Goal: Task Accomplishment & Management: Manage account settings

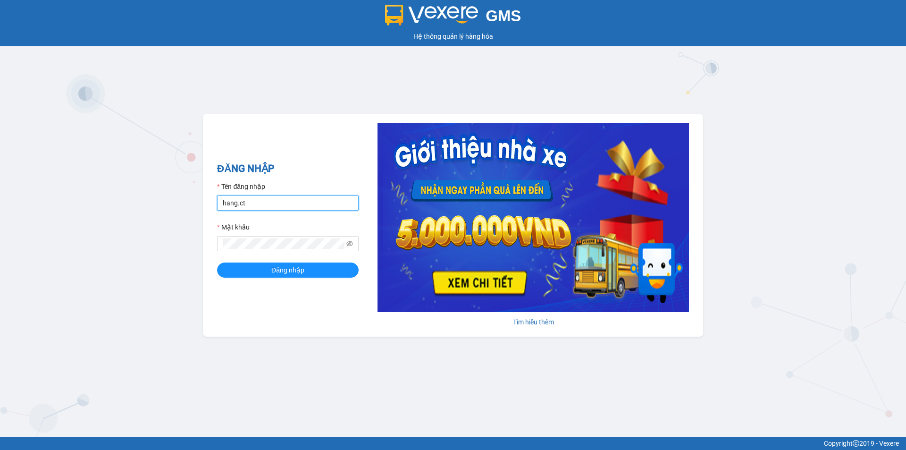
click at [296, 204] on input "hang.ct" at bounding box center [288, 202] width 142 height 15
type input "nguyenhoa.ct"
click at [352, 244] on icon "eye-invisible" at bounding box center [349, 243] width 7 height 7
click at [194, 250] on div "GMS Hệ thống quản lý hàng hóa ĐĂNG NHẬP Tên đăng nhập nguyenhoa.ct Mật khẩu Đăn…" at bounding box center [453, 218] width 906 height 437
click at [270, 264] on button "Đăng nhập" at bounding box center [288, 269] width 142 height 15
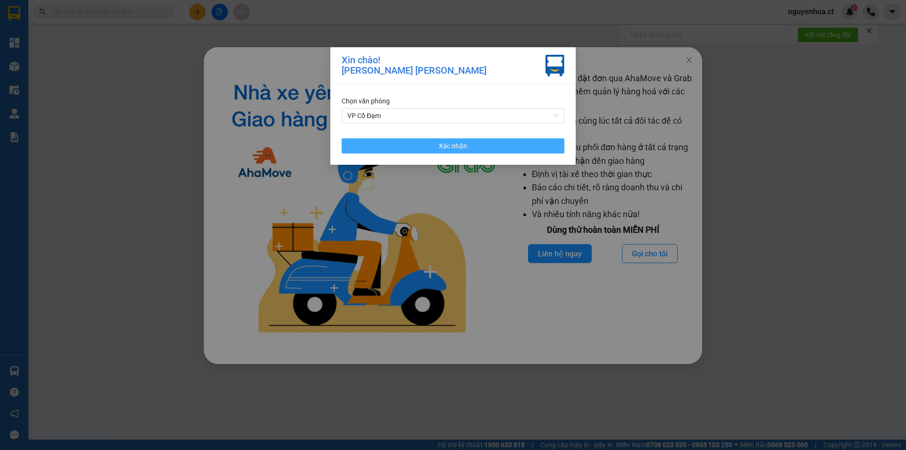
click at [462, 141] on span "Xác nhận" at bounding box center [453, 146] width 28 height 10
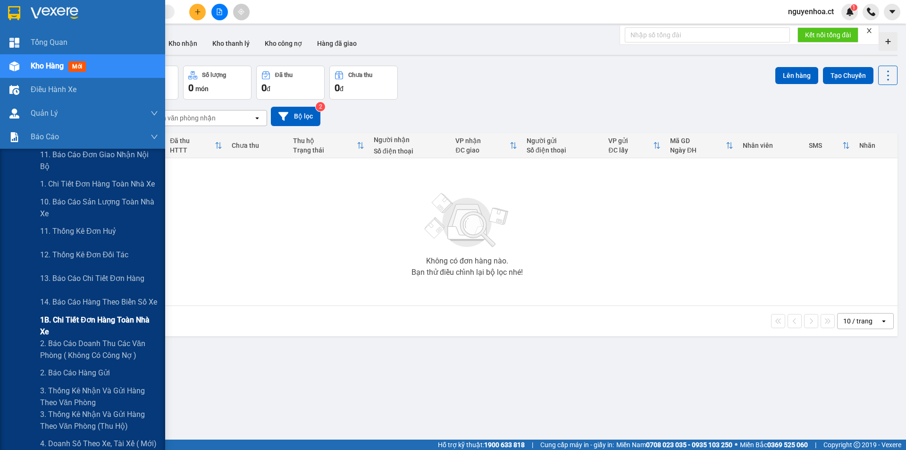
click at [80, 321] on span "1B. Chi tiết đơn hàng toàn nhà xe" at bounding box center [99, 326] width 118 height 24
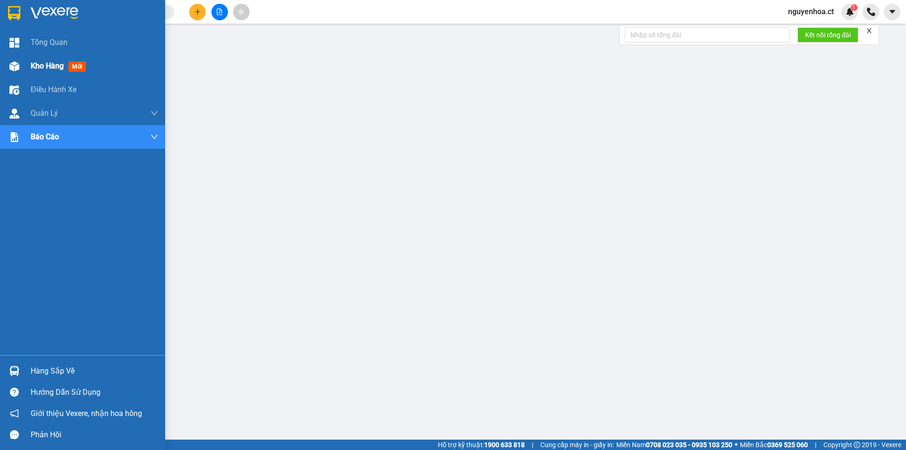
click at [13, 61] on img at bounding box center [14, 66] width 10 height 10
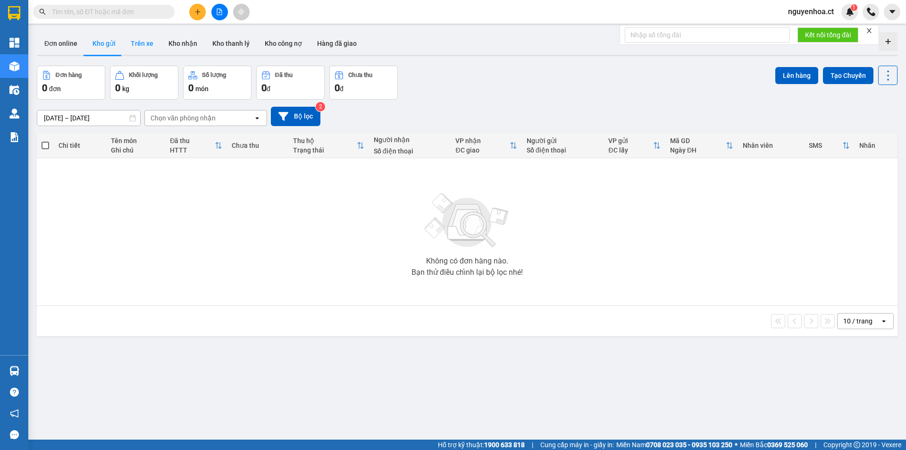
click at [137, 44] on button "Trên xe" at bounding box center [142, 43] width 38 height 23
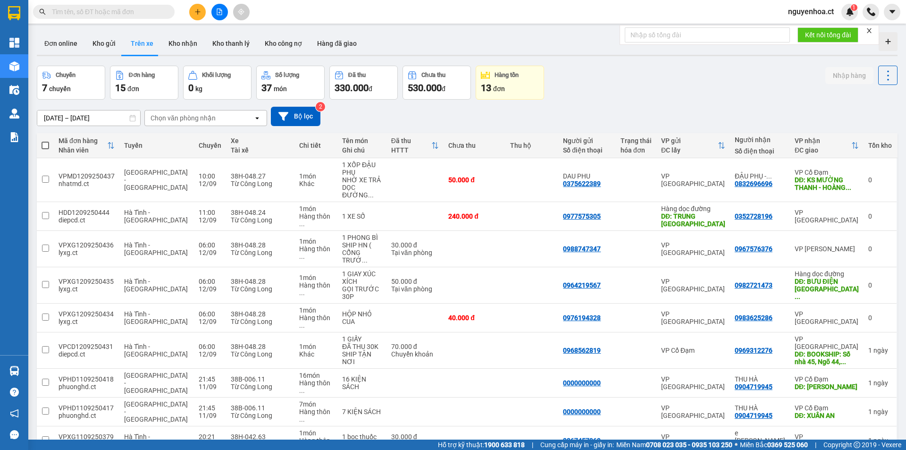
click at [108, 117] on input "[DATE] – [DATE]" at bounding box center [88, 117] width 103 height 15
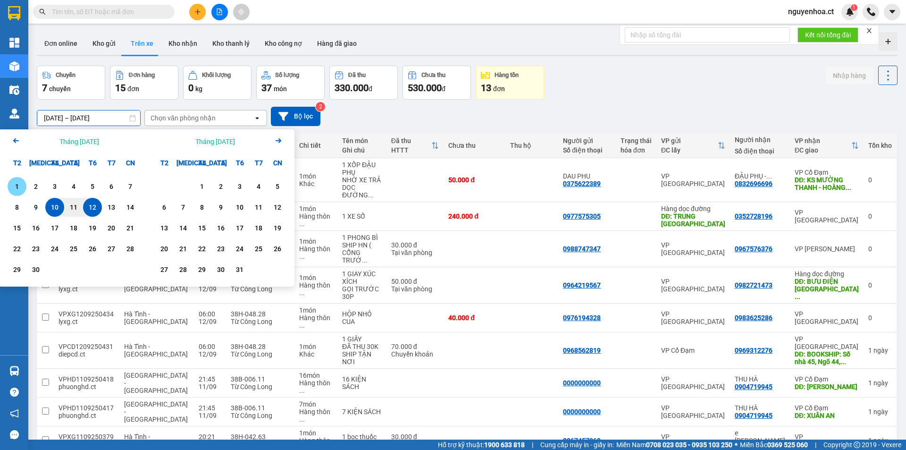
click at [17, 185] on div "1" at bounding box center [16, 186] width 13 height 11
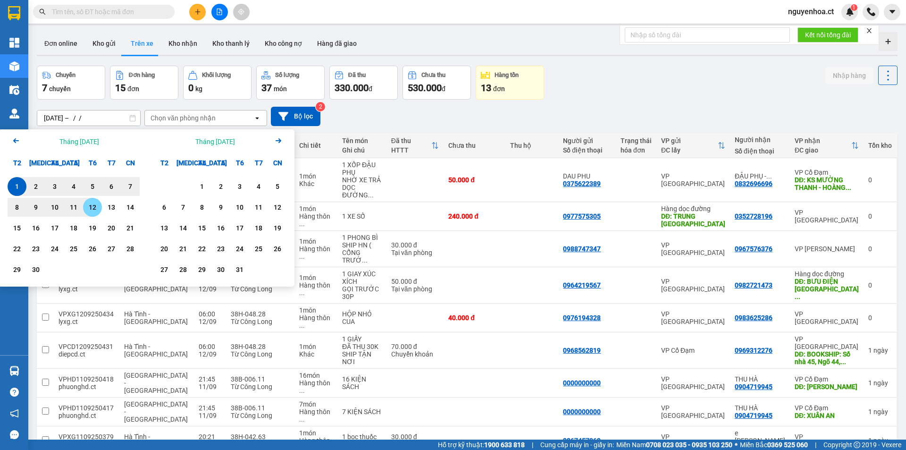
click at [95, 205] on div "12" at bounding box center [92, 207] width 13 height 11
type input "01/09/2025 – 12/09/2025"
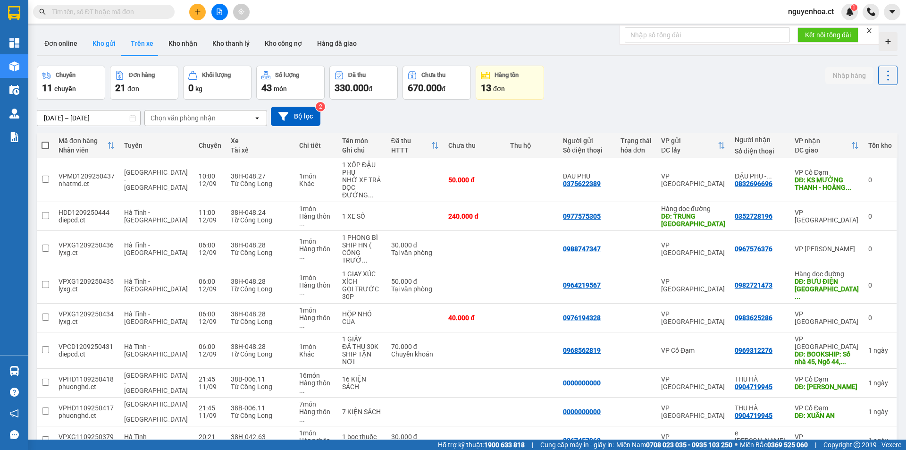
click at [104, 42] on button "Kho gửi" at bounding box center [104, 43] width 38 height 23
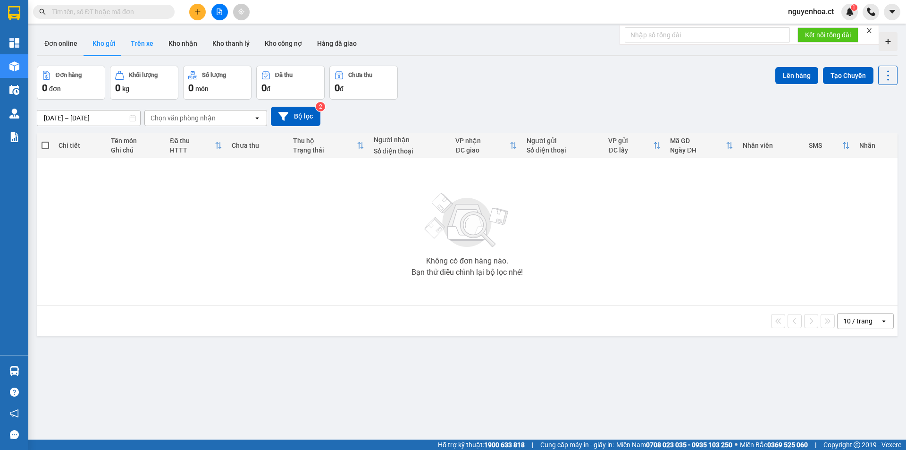
click at [144, 42] on button "Trên xe" at bounding box center [142, 43] width 38 height 23
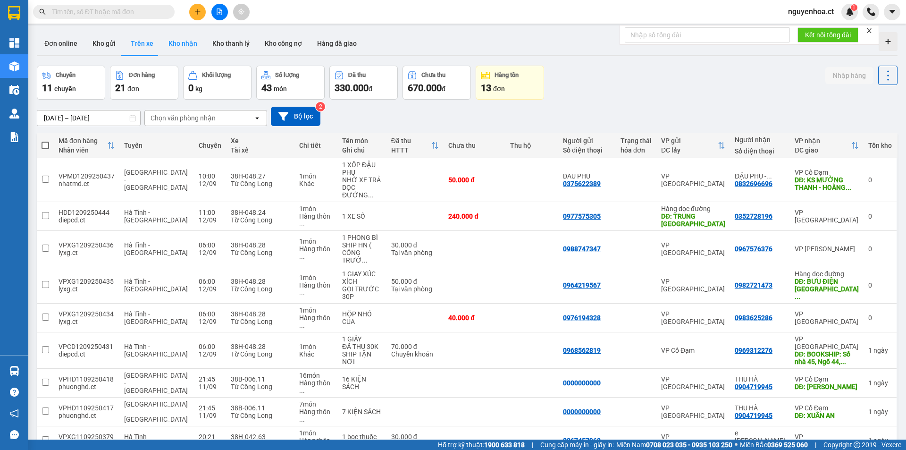
click at [177, 42] on button "Kho nhận" at bounding box center [183, 43] width 44 height 23
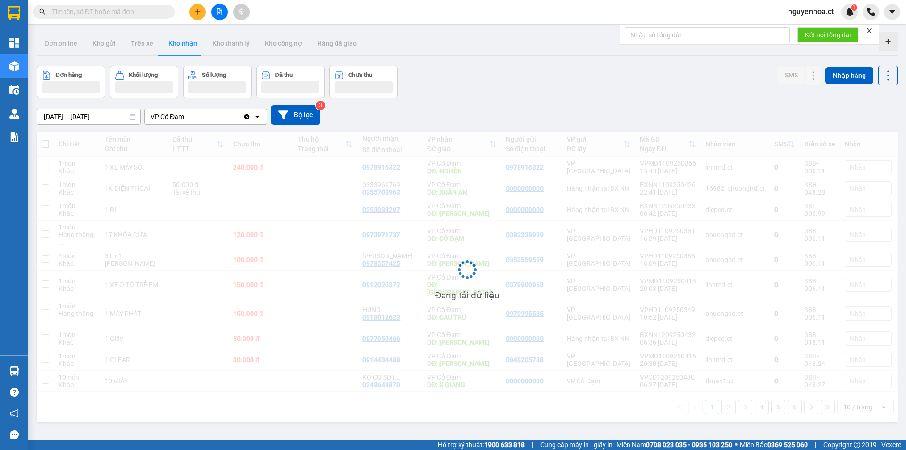
click at [54, 118] on input "[DATE] – [DATE]" at bounding box center [88, 116] width 103 height 15
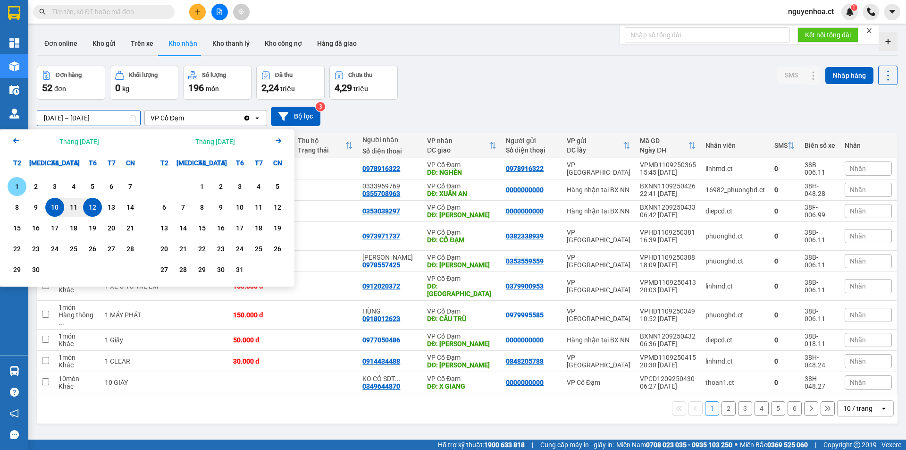
click at [19, 181] on div "1" at bounding box center [16, 186] width 13 height 11
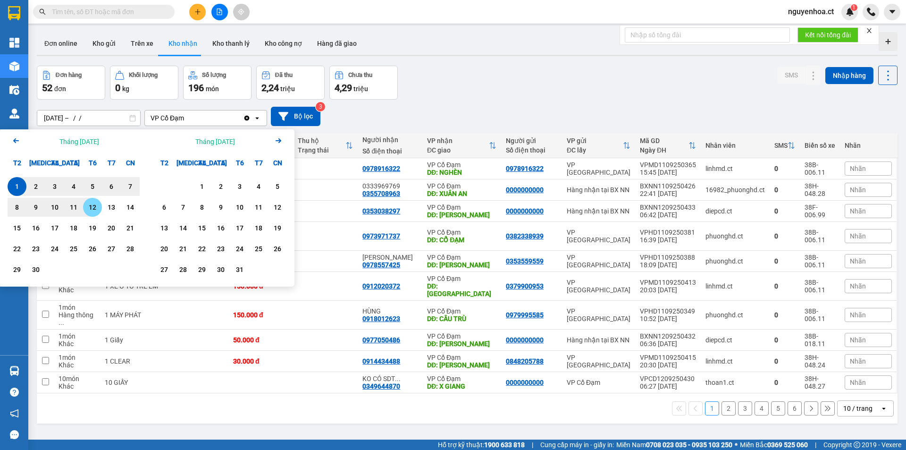
click at [94, 205] on div "12" at bounding box center [92, 207] width 13 height 11
type input "01/09/2025 – 12/09/2025"
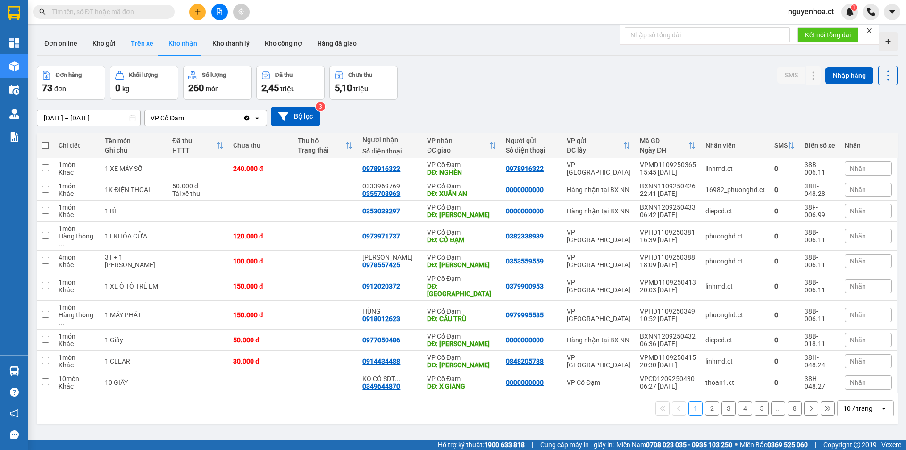
click at [133, 44] on button "Trên xe" at bounding box center [142, 43] width 38 height 23
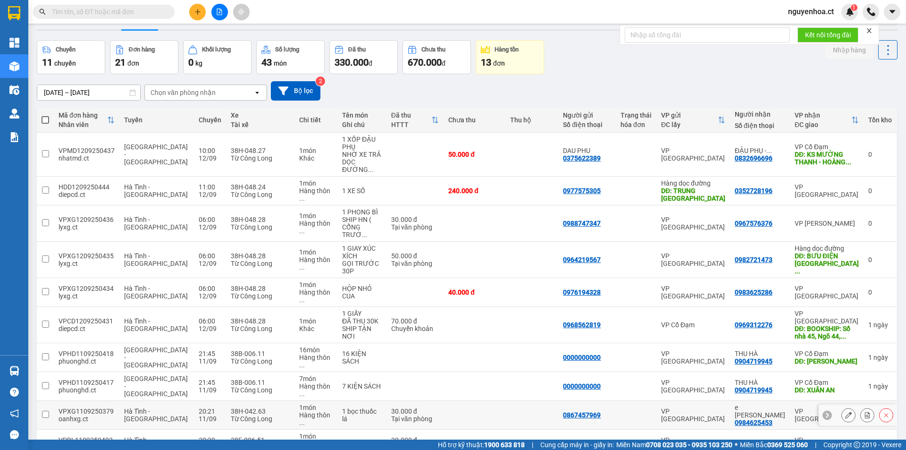
scroll to position [43, 0]
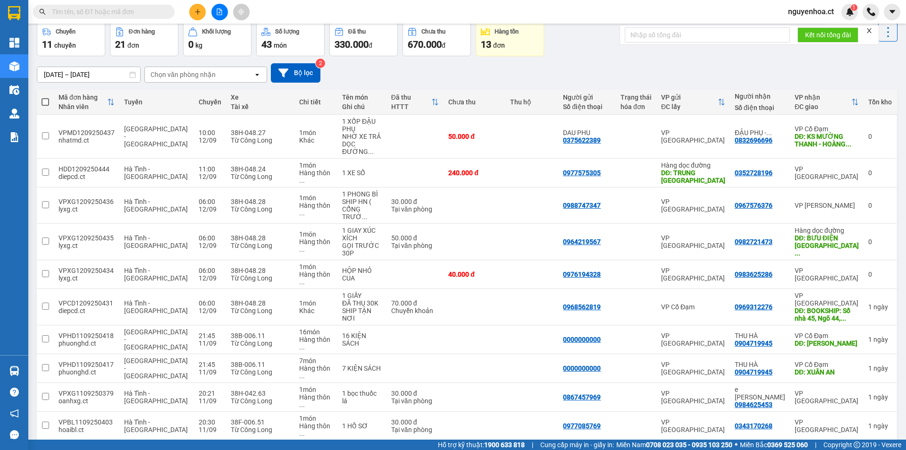
click at [804, 448] on button at bounding box center [811, 455] width 14 height 14
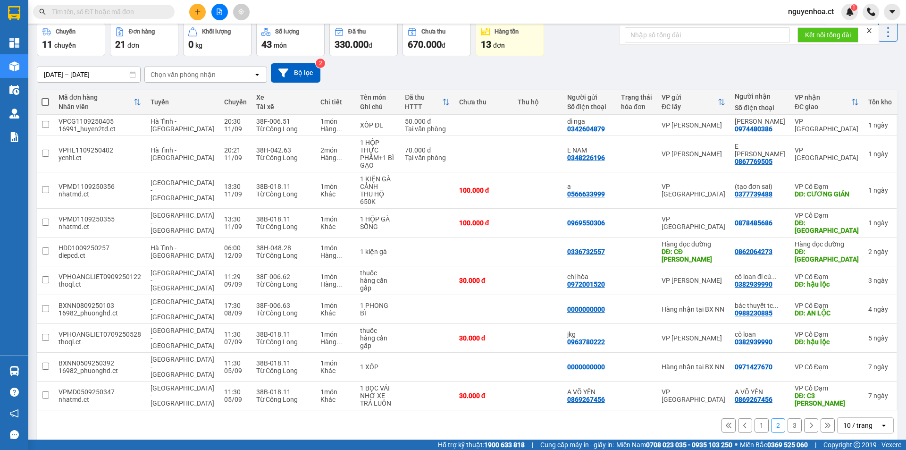
click at [808, 422] on icon at bounding box center [811, 425] width 7 height 7
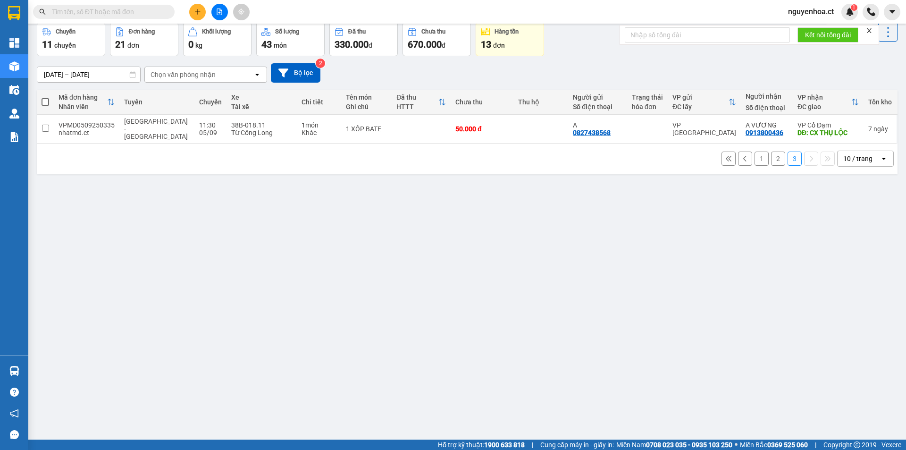
click at [774, 154] on button "2" at bounding box center [778, 159] width 14 height 14
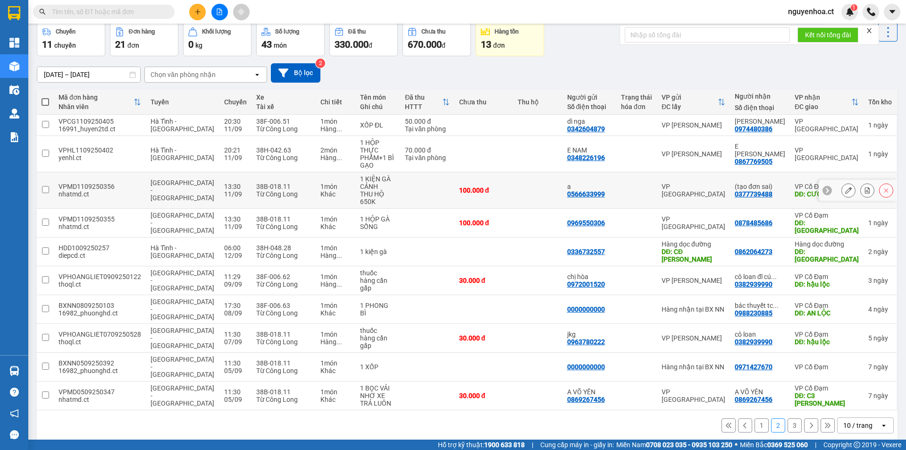
click at [42, 186] on input "checkbox" at bounding box center [45, 189] width 7 height 7
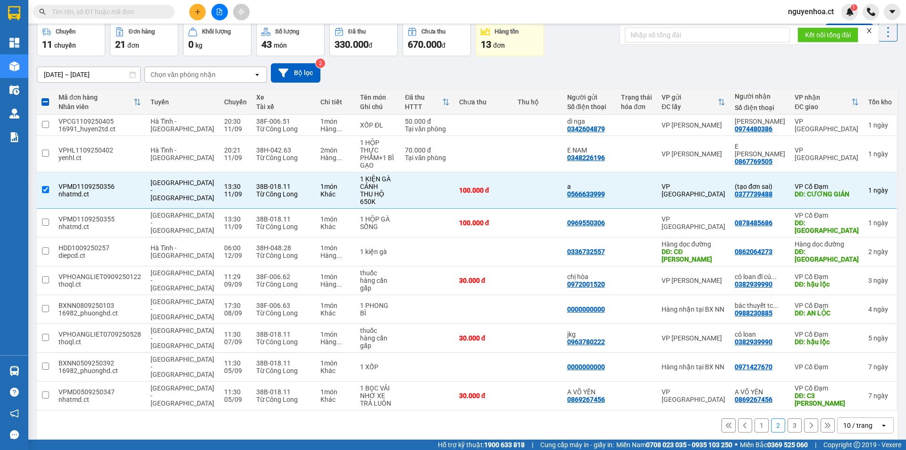
click at [879, 31] on form "Kết nối tổng đài" at bounding box center [750, 35] width 260 height 20
click at [893, 30] on div "ver 1.8.143 Đơn online Kho gửi Trên xe Kho nhận Kho thanh lý Kho công nợ Hàng đ…" at bounding box center [467, 214] width 868 height 459
click at [887, 29] on icon at bounding box center [888, 31] width 13 height 13
click at [886, 75] on span "Xóa hoàn toàn" at bounding box center [870, 74] width 43 height 9
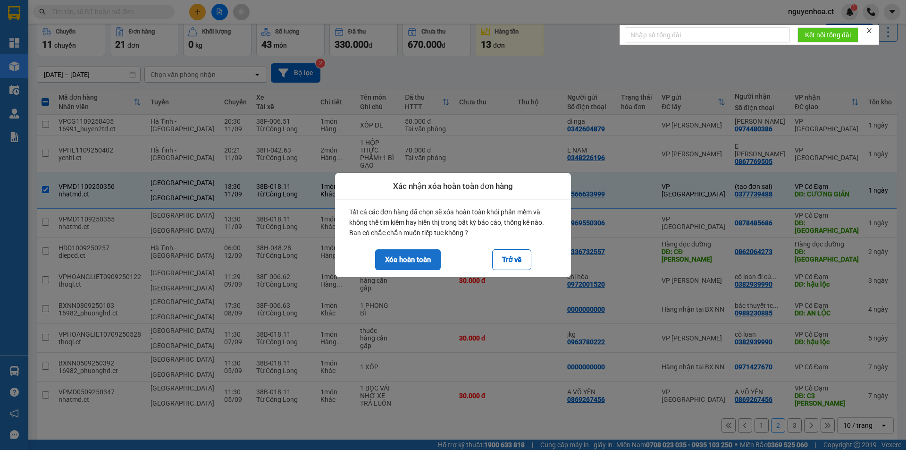
click at [426, 261] on button "Xóa hoàn toàn" at bounding box center [408, 259] width 66 height 21
checkbox input "false"
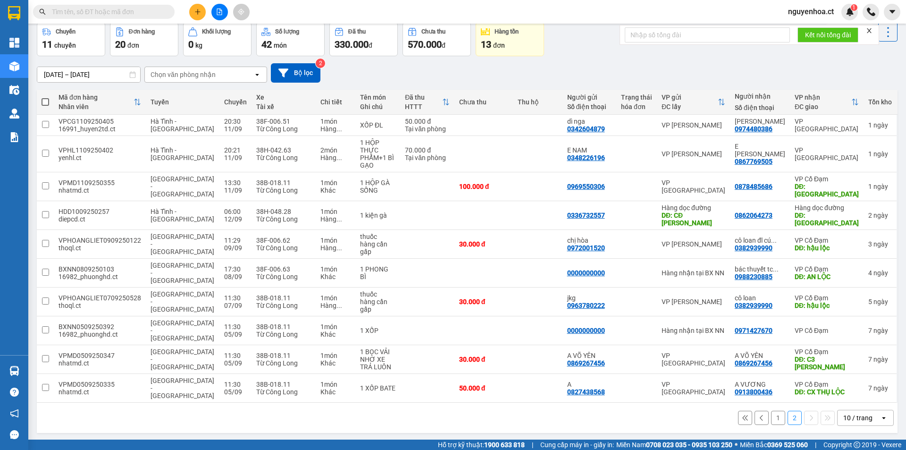
click at [771, 411] on button "1" at bounding box center [778, 418] width 14 height 14
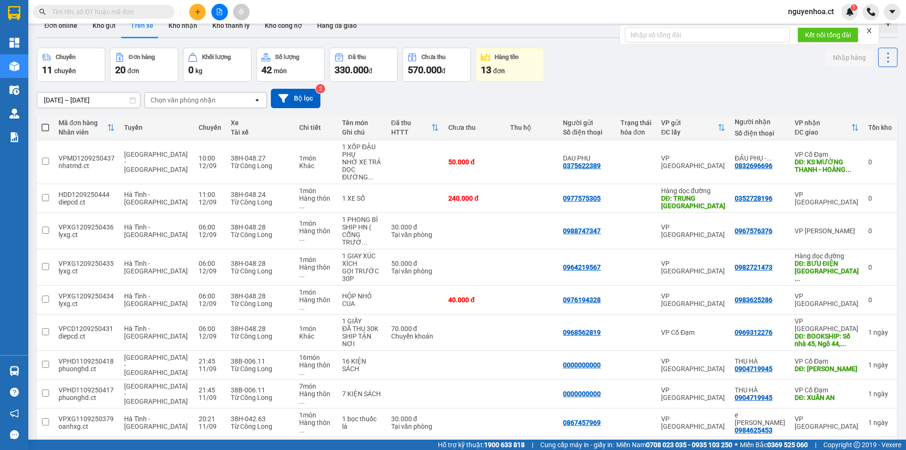
scroll to position [0, 0]
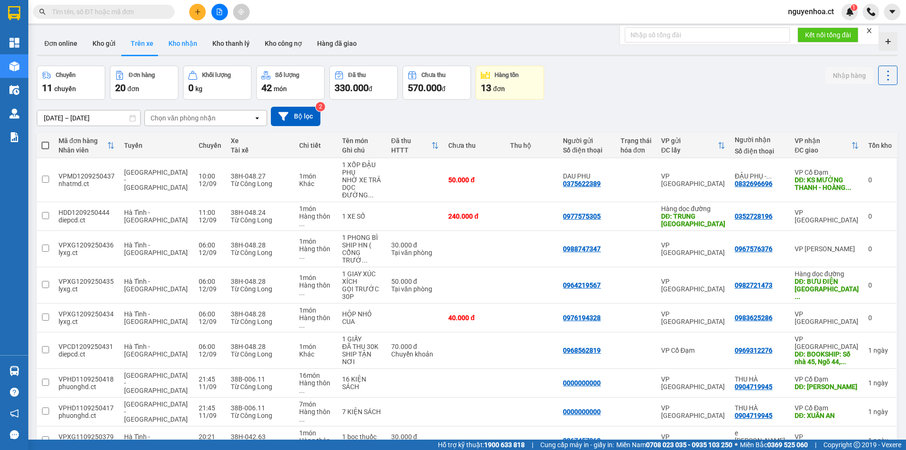
click at [181, 38] on button "Kho nhận" at bounding box center [183, 43] width 44 height 23
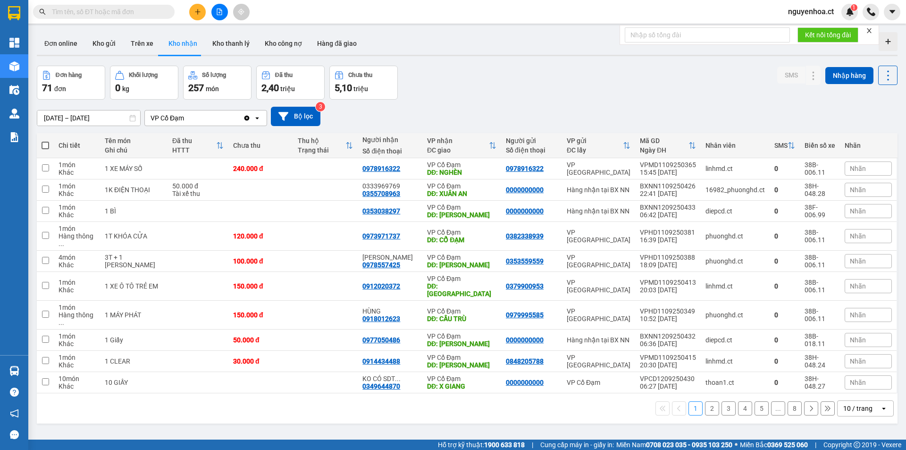
click at [247, 119] on icon "Clear value" at bounding box center [246, 117] width 5 height 5
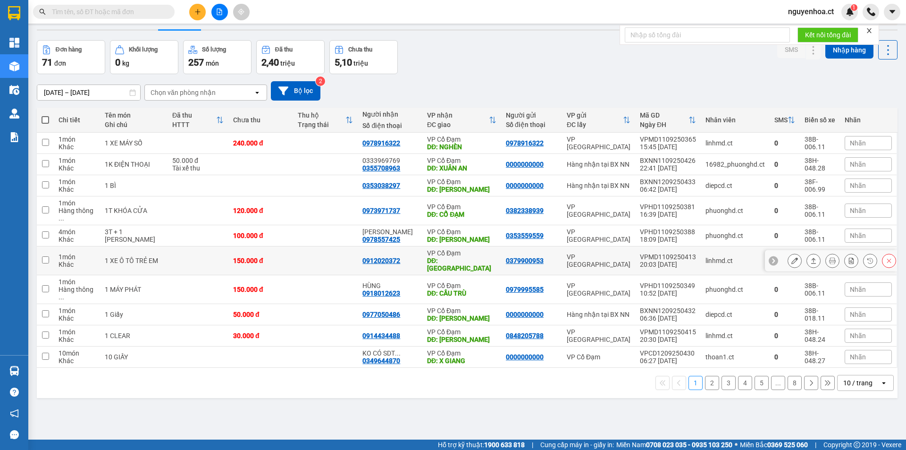
scroll to position [43, 0]
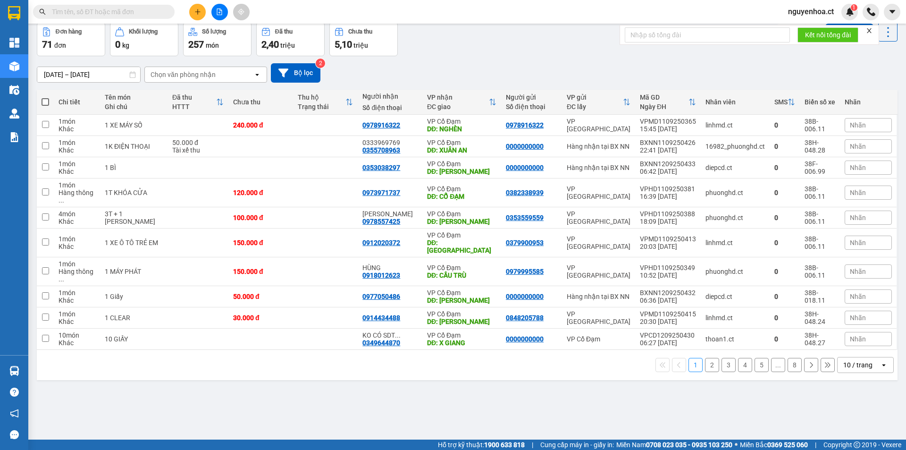
click at [808, 362] on icon at bounding box center [811, 365] width 7 height 7
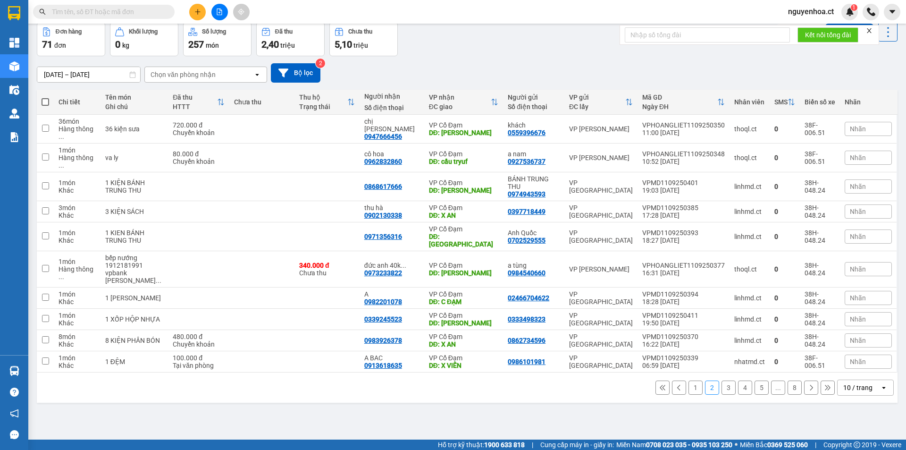
click at [825, 385] on icon at bounding box center [827, 387] width 5 height 5
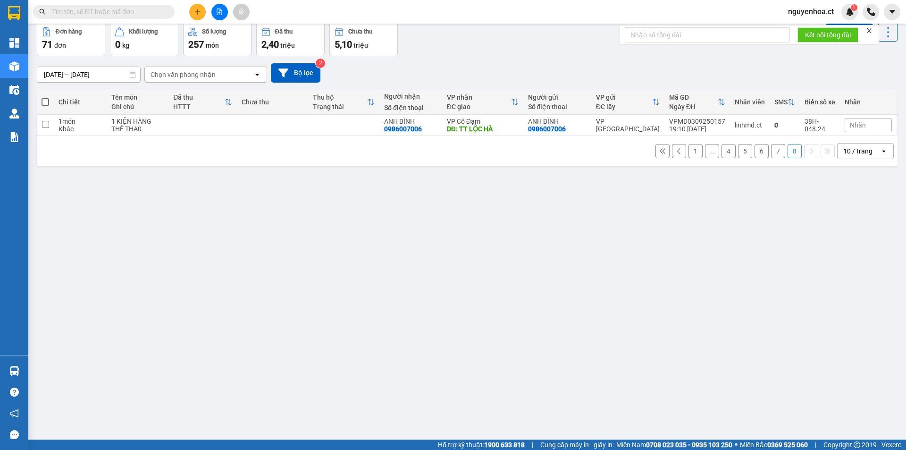
click at [771, 149] on button "7" at bounding box center [778, 151] width 14 height 14
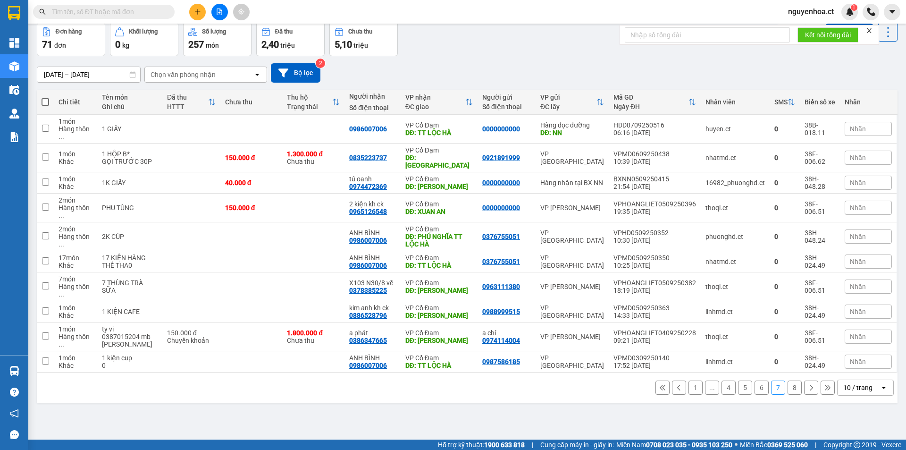
click at [756, 380] on button "6" at bounding box center [762, 387] width 14 height 14
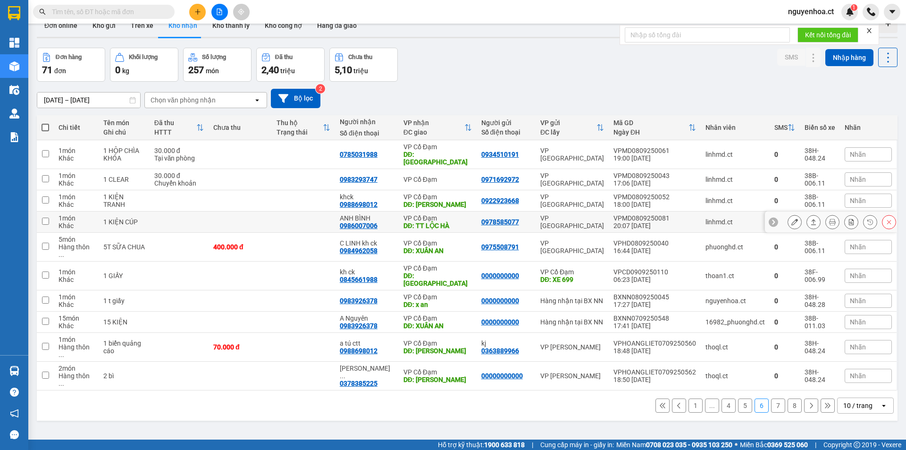
scroll to position [0, 0]
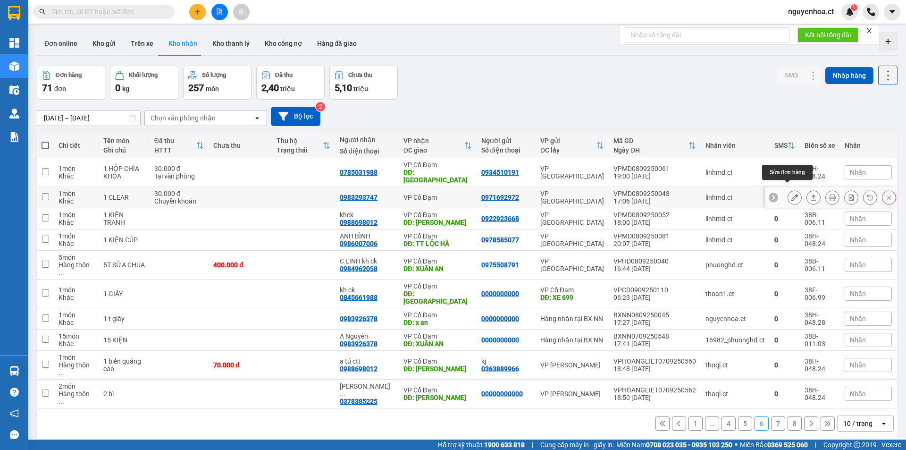
click at [792, 194] on icon at bounding box center [795, 197] width 7 height 7
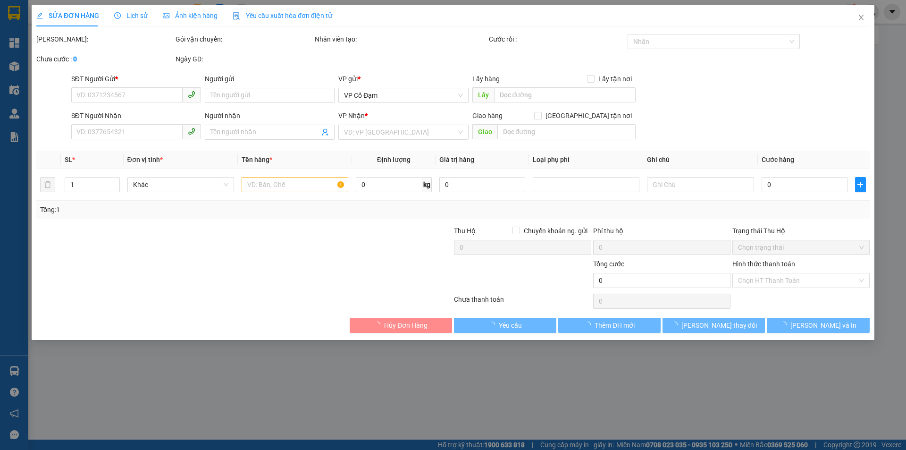
type input "0971692972"
type input "0983293747"
type input "30.000"
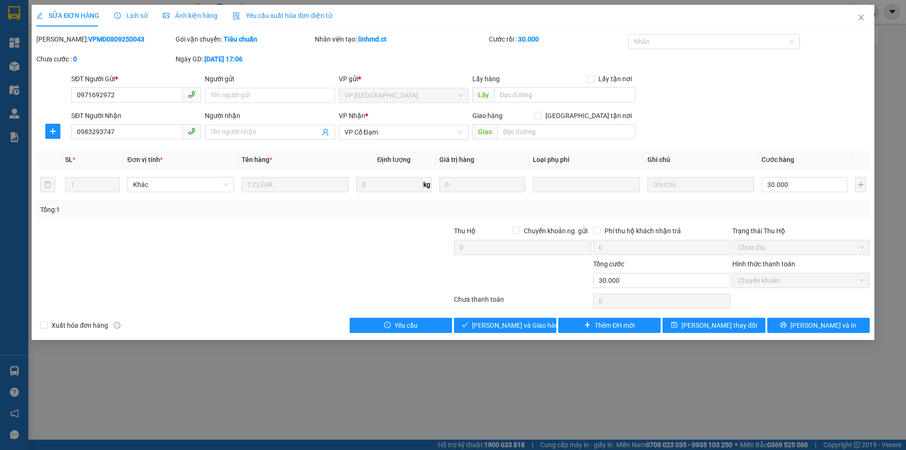
click at [132, 12] on span "Lịch sử" at bounding box center [131, 16] width 34 height 8
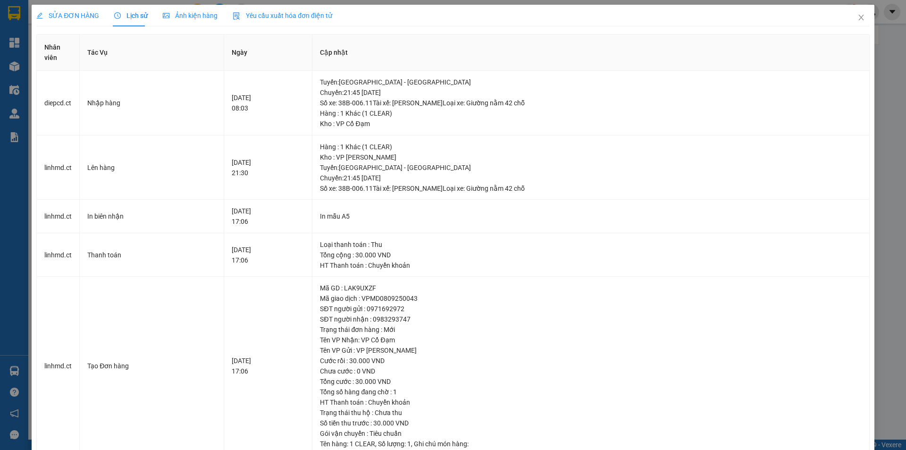
click at [79, 8] on div "SỬA ĐƠN HÀNG" at bounding box center [67, 16] width 63 height 22
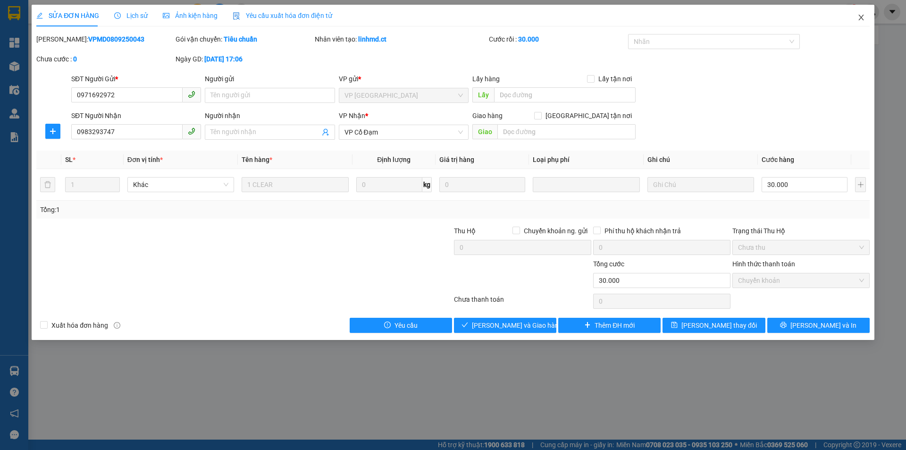
click at [865, 17] on icon "close" at bounding box center [862, 18] width 8 height 8
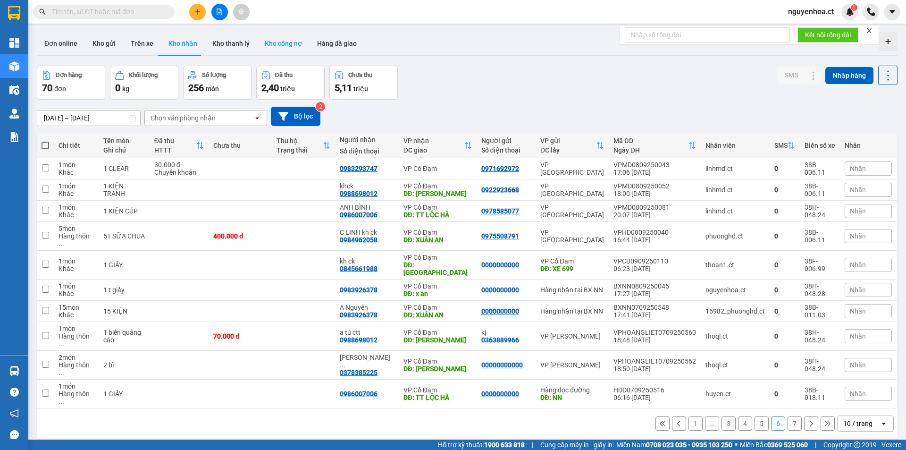
click at [267, 43] on button "Kho công nợ" at bounding box center [283, 43] width 52 height 23
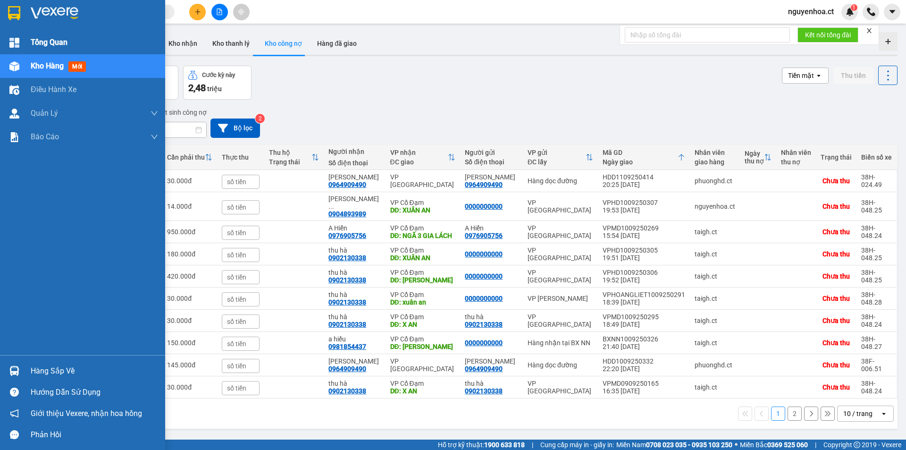
click at [42, 47] on span "Tổng Quan" at bounding box center [49, 42] width 37 height 12
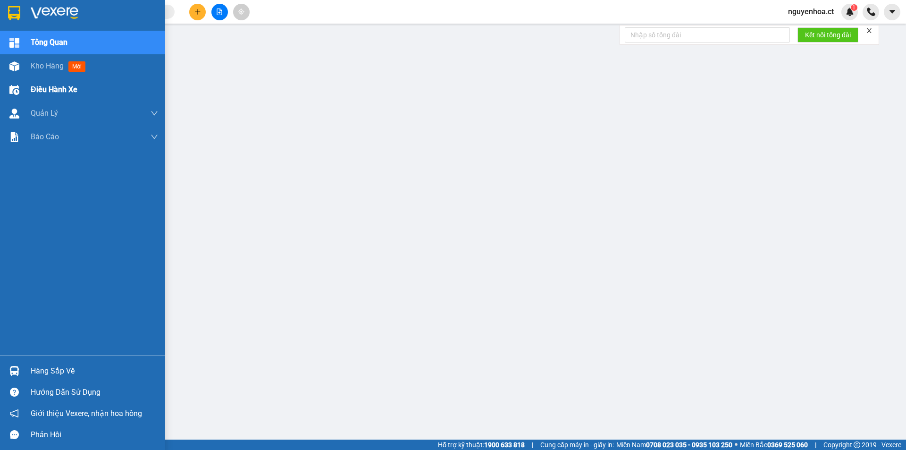
click at [47, 87] on span "Điều hành xe" at bounding box center [54, 90] width 47 height 12
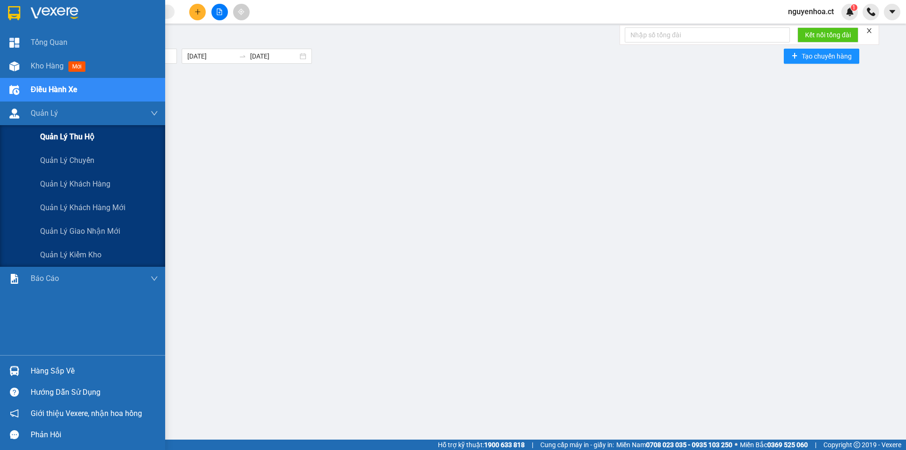
click at [67, 138] on span "Quản lý thu hộ" at bounding box center [67, 137] width 54 height 12
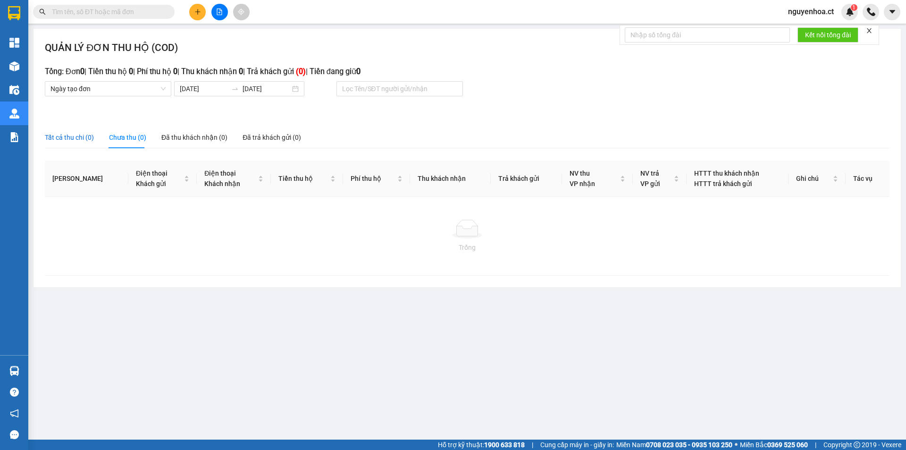
click at [60, 138] on div "Tất cả thu chi (0)" at bounding box center [69, 137] width 49 height 10
click at [124, 85] on span "Ngày tạo đơn" at bounding box center [108, 89] width 115 height 14
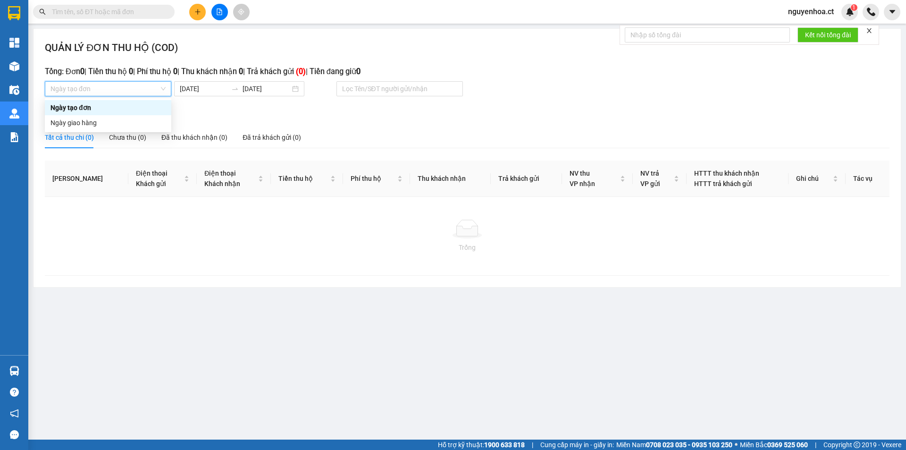
click at [115, 108] on div "Ngày tạo đơn" at bounding box center [108, 107] width 115 height 10
click at [201, 88] on input "09/09/2025" at bounding box center [204, 89] width 48 height 10
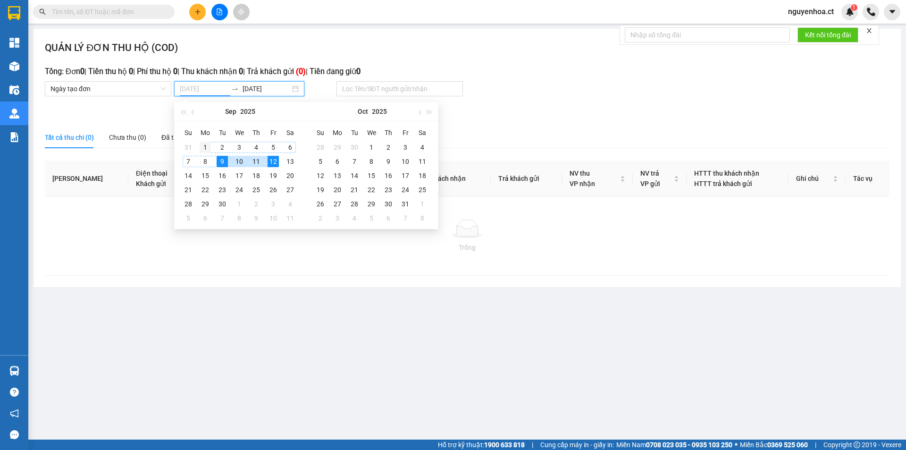
type input "01/09/2025"
click at [203, 142] on div "1" at bounding box center [205, 147] width 11 height 11
type input "12/09/2025"
click at [270, 157] on div "12" at bounding box center [273, 161] width 11 height 11
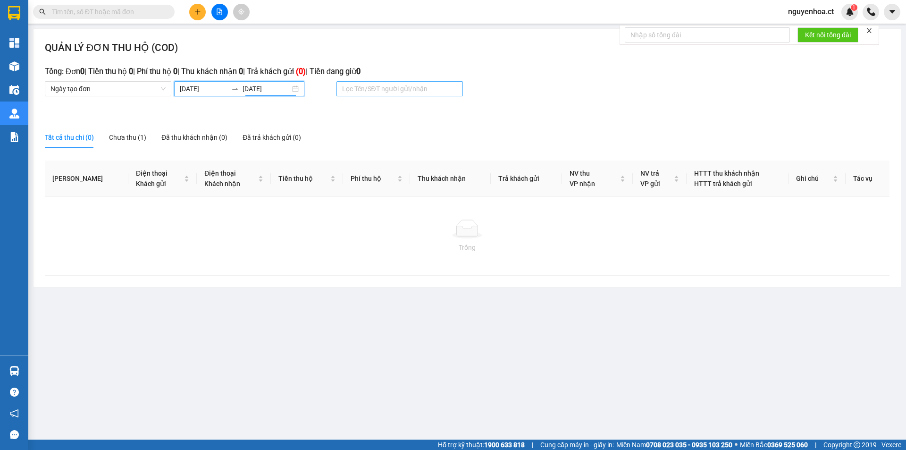
click at [396, 88] on div at bounding box center [400, 88] width 122 height 11
click at [184, 139] on div "Đã thu khách nhận (0)" at bounding box center [194, 137] width 66 height 10
click at [134, 139] on div "Chưa thu (1)" at bounding box center [127, 137] width 37 height 10
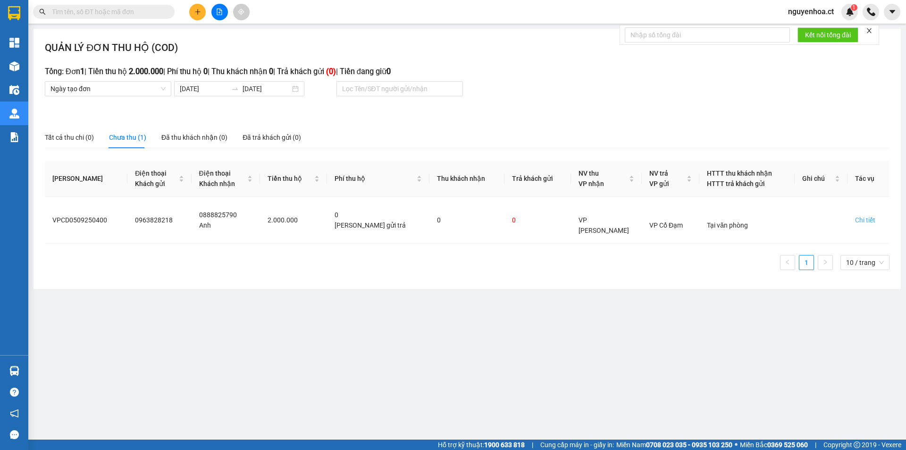
click at [214, 340] on main "QUẢN LÝ ĐƠN THU HỘ (COD) Tổng: Đơn 1 | Tiền thu hộ 2.000.000 | Phí thu hộ 0 | T…" at bounding box center [453, 219] width 906 height 439
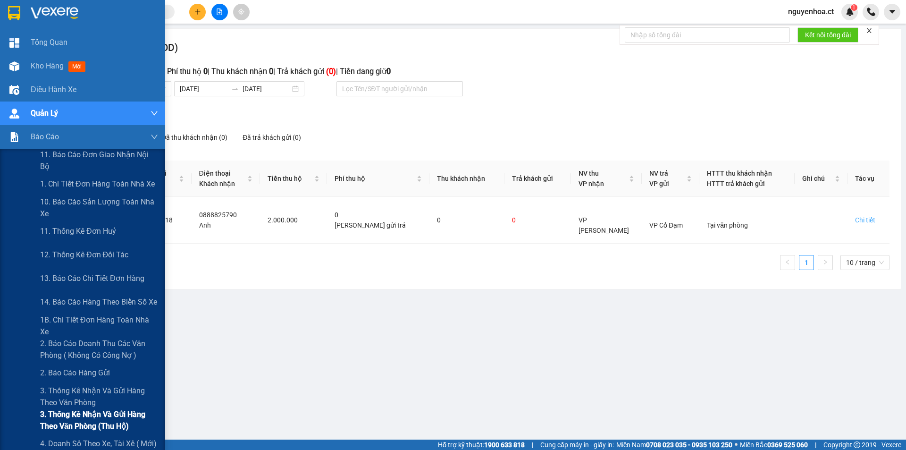
click at [77, 418] on span "3. Thống kê nhận và gửi hàng theo văn phòng (thu hộ)" at bounding box center [99, 420] width 118 height 24
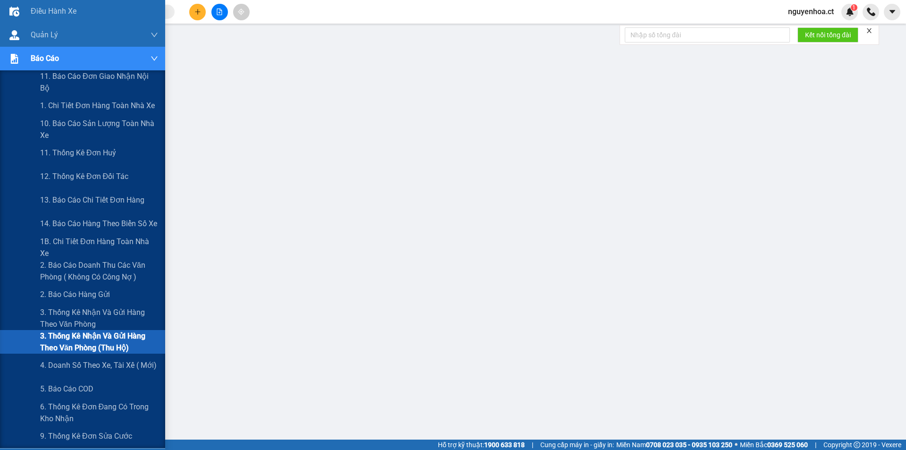
scroll to position [94, 0]
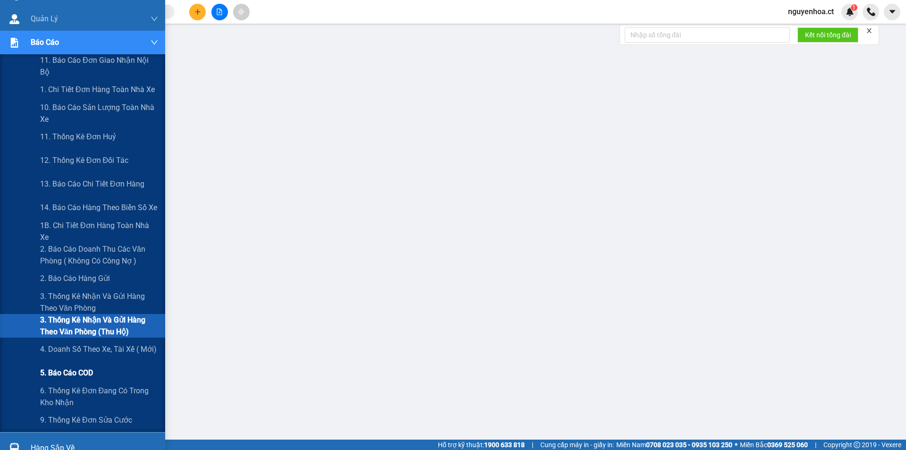
click at [82, 375] on span "5. Báo cáo COD" at bounding box center [66, 373] width 53 height 12
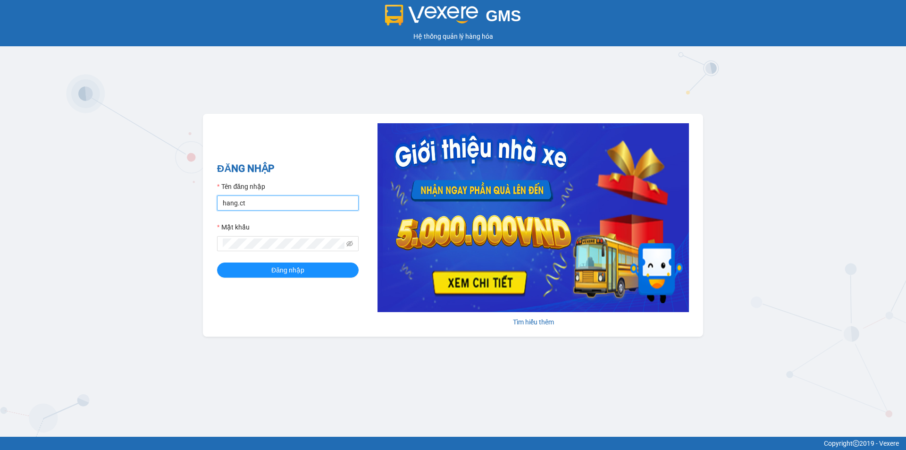
click at [269, 201] on input "hang.ct" at bounding box center [288, 202] width 142 height 15
type input "nguyenhoa.ct"
click at [350, 241] on icon "eye-invisible" at bounding box center [349, 243] width 7 height 7
click at [166, 249] on div "GMS Hệ thống quản lý hàng hóa ĐĂNG NHẬP Tên đăng nhập nguyenhoa.ct Mật khẩu Đăn…" at bounding box center [453, 218] width 906 height 437
click at [290, 269] on span "Đăng nhập" at bounding box center [287, 270] width 33 height 10
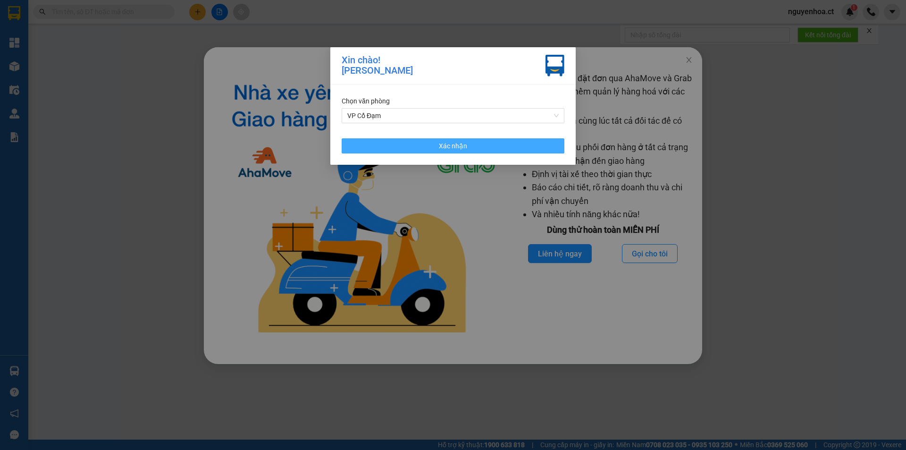
click at [521, 147] on button "Xác nhận" at bounding box center [453, 145] width 223 height 15
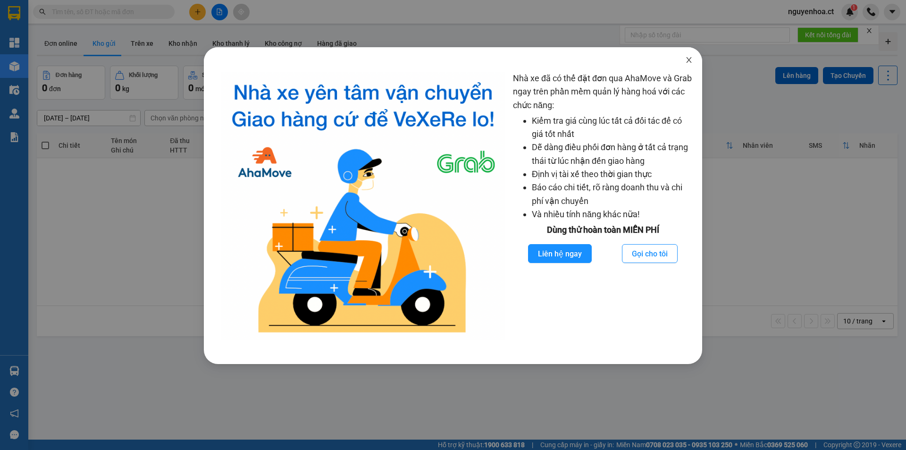
click at [686, 62] on icon "close" at bounding box center [689, 60] width 8 height 8
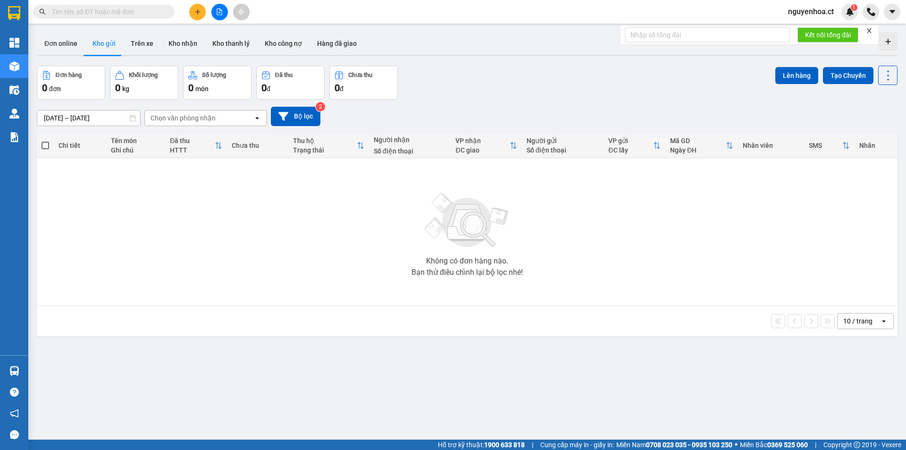
click at [152, 16] on input "text" at bounding box center [107, 12] width 111 height 10
paste input "0867772337"
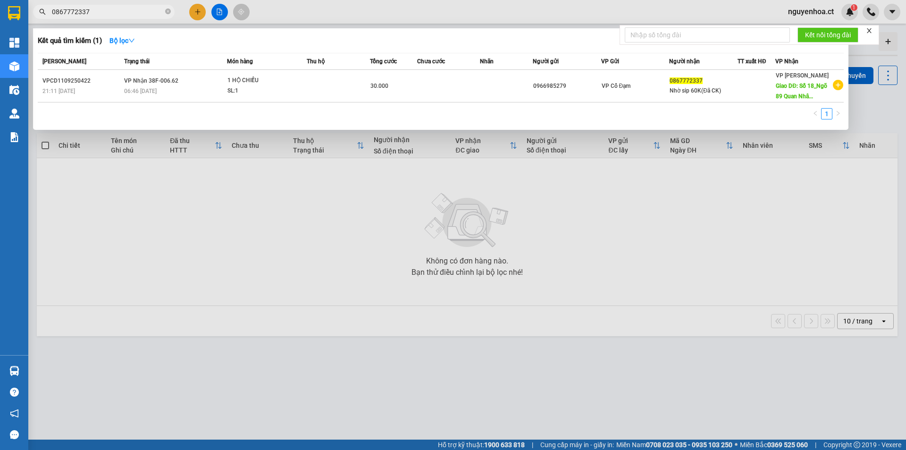
type input "0867772337"
click at [142, 84] on div "Thời gian nhập kho" at bounding box center [141, 74] width 64 height 23
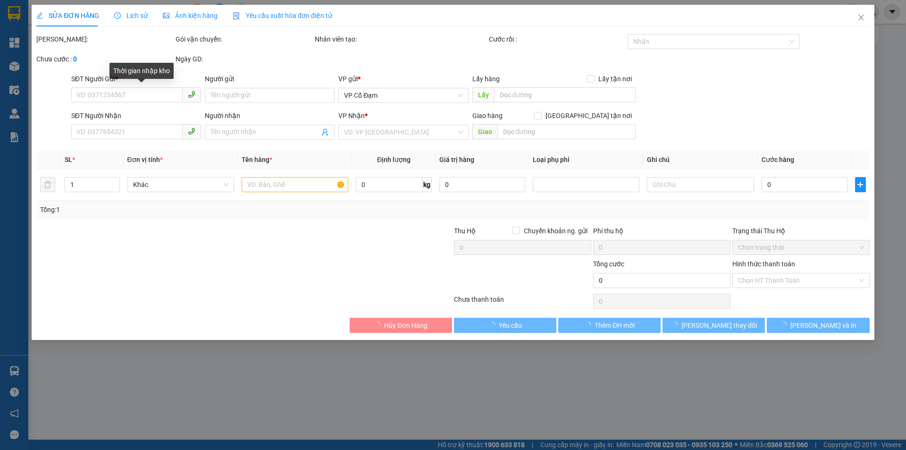
type input "0966985279"
type input "0867772337"
type input "Nhờ sip 60K(Đã CK)"
type input "Số 18_Ngõ 89 Quan Nhân_Nhân Chính_Thanh Xuân"
type input "30.000"
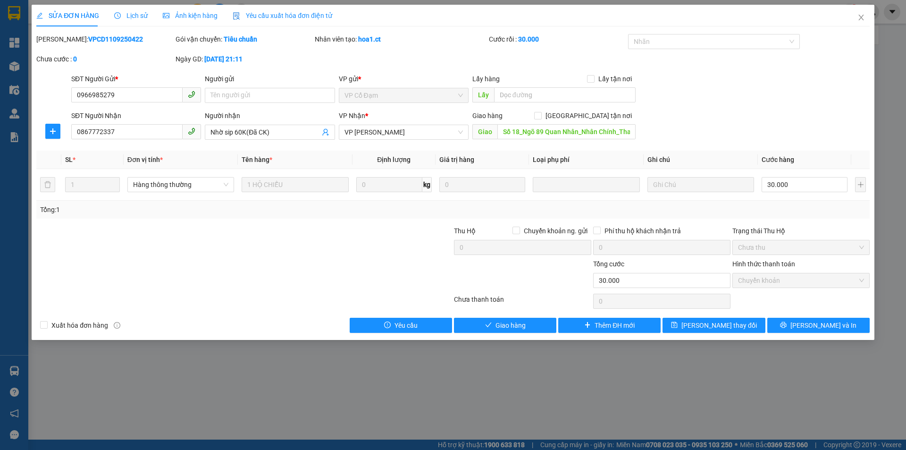
click at [135, 15] on span "Lịch sử" at bounding box center [131, 16] width 34 height 8
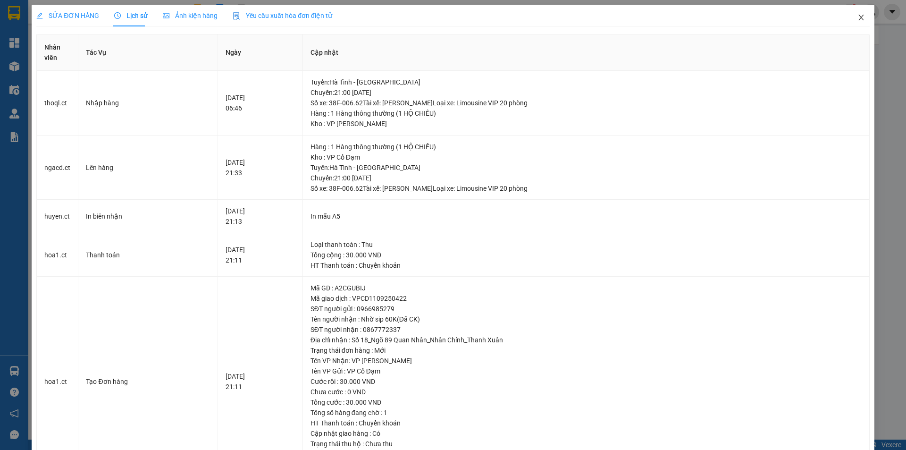
click at [858, 17] on icon "close" at bounding box center [862, 18] width 8 height 8
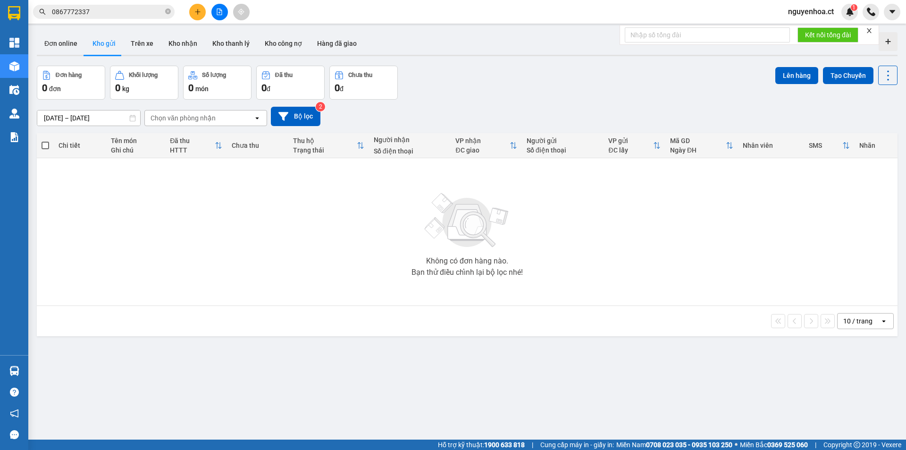
click at [171, 11] on span "0867772337" at bounding box center [104, 12] width 142 height 14
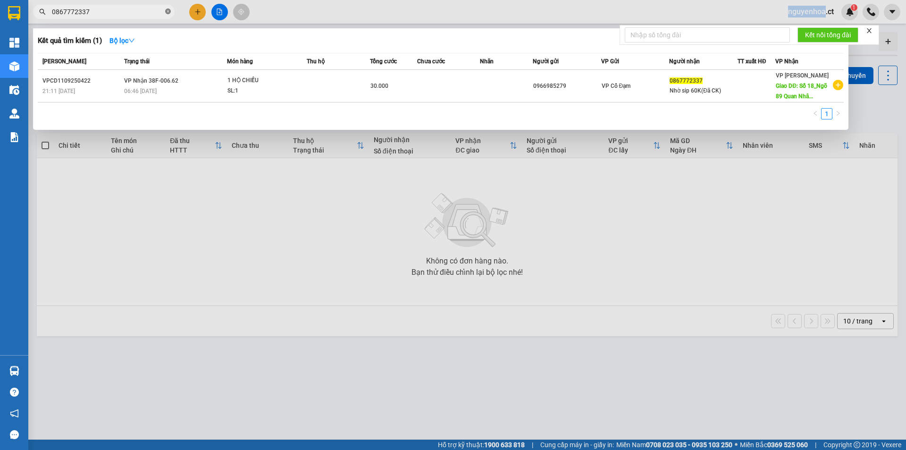
click at [169, 12] on span "0867772337" at bounding box center [104, 12] width 142 height 14
click at [168, 12] on icon "close-circle" at bounding box center [168, 11] width 6 height 6
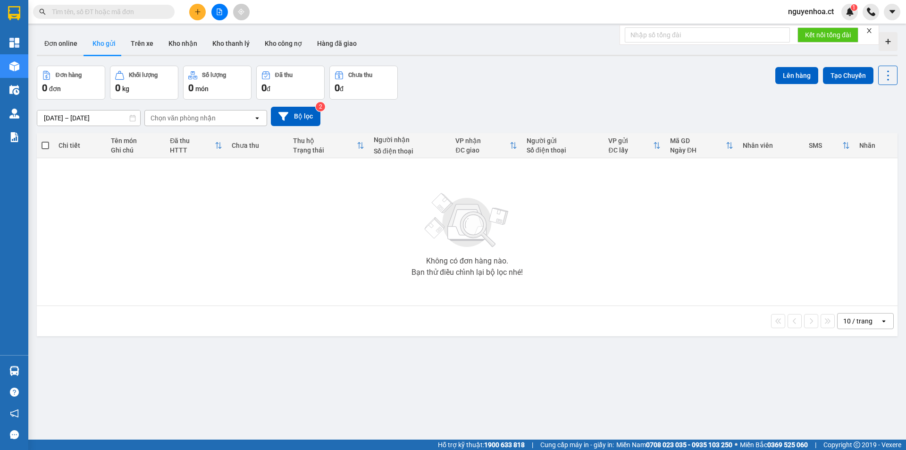
paste input "0366174859"
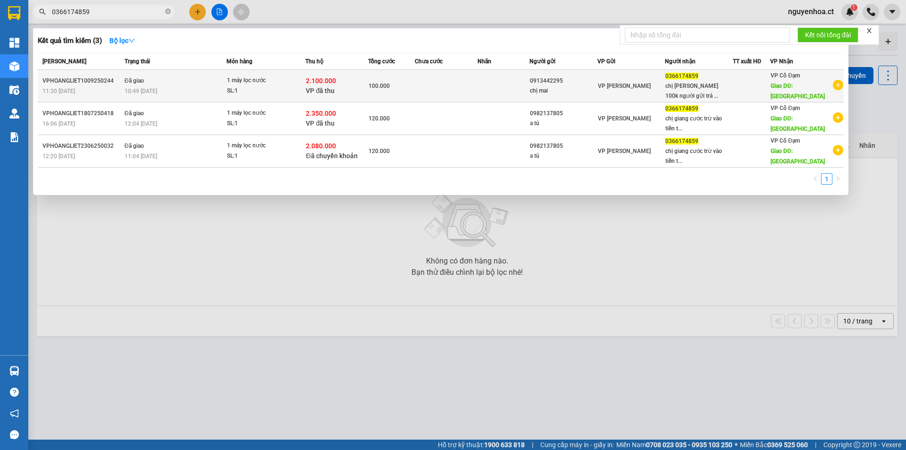
type input "0366174859"
click at [193, 89] on div "10:49 - 11/09" at bounding box center [175, 91] width 101 height 10
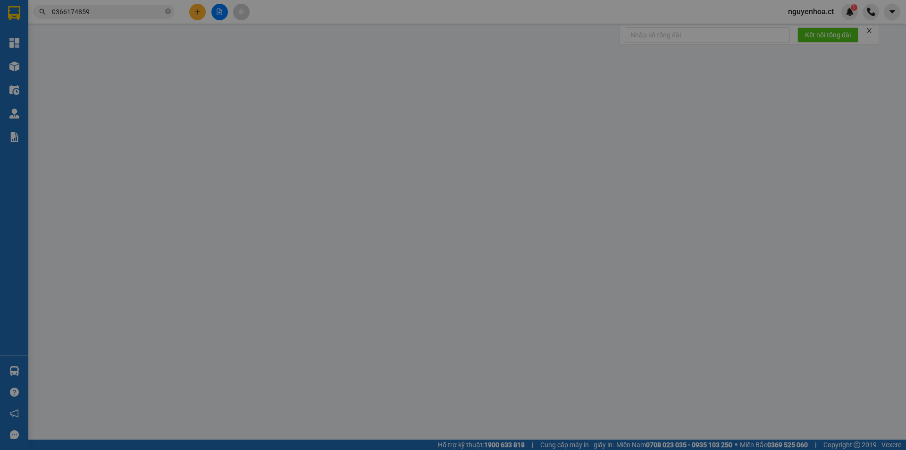
type input "0913442295"
type input "chị mai"
type input "0366174859"
type input "chị giang 100k người gửi trả cước"
type input "xuân giang"
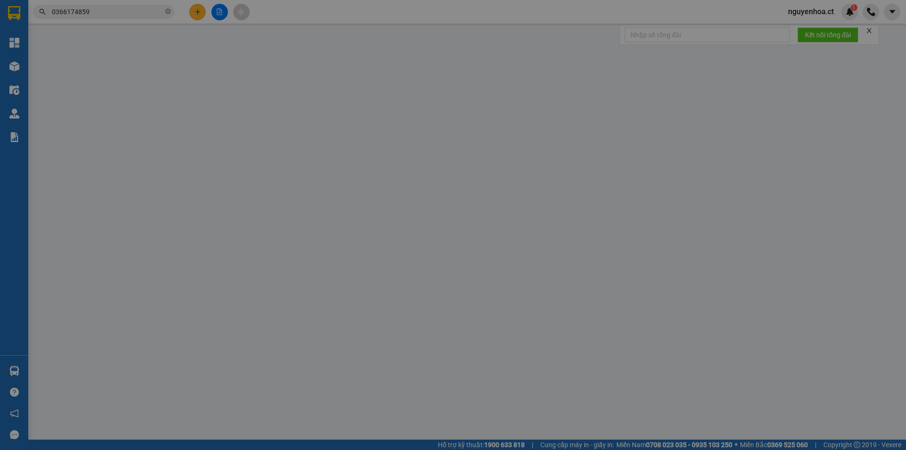
type input "2.100.000"
type input "100.000"
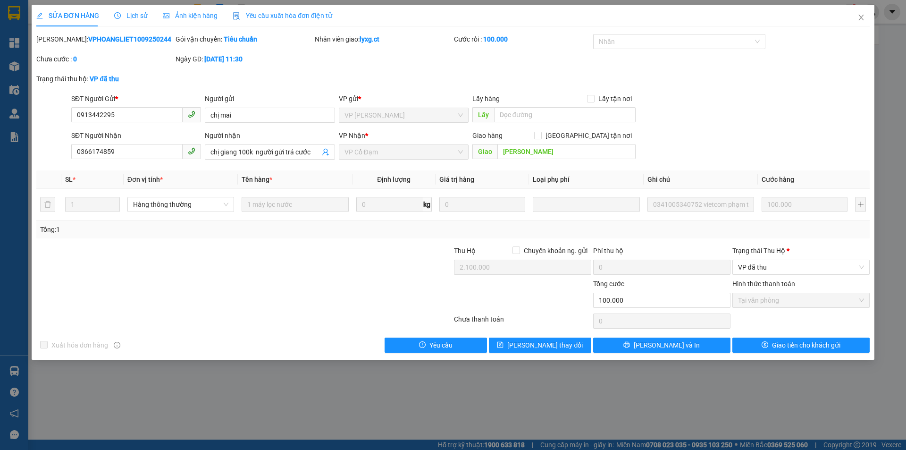
click at [138, 15] on span "Lịch sử" at bounding box center [131, 16] width 34 height 8
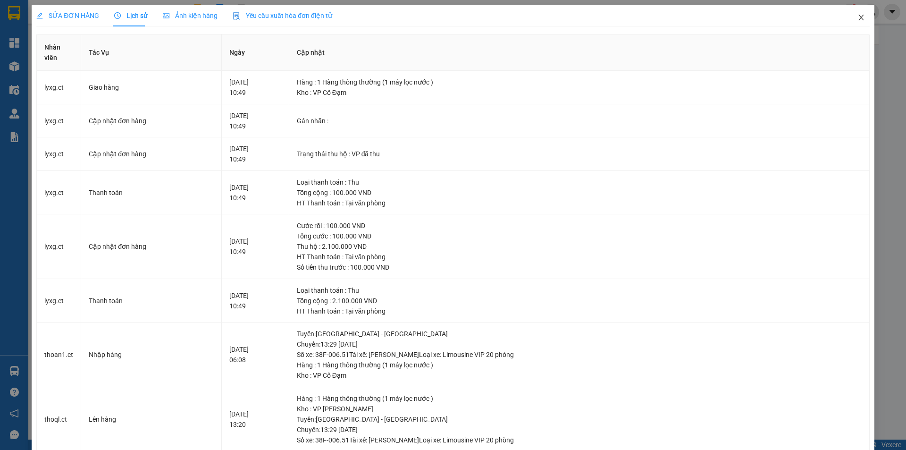
click at [858, 17] on icon "close" at bounding box center [862, 18] width 8 height 8
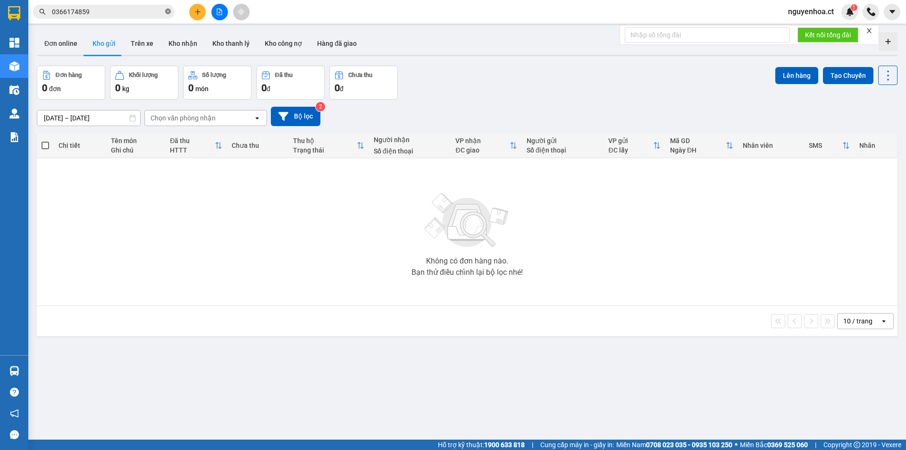
click at [170, 11] on icon "close-circle" at bounding box center [168, 11] width 6 height 6
paste input "0377739488"
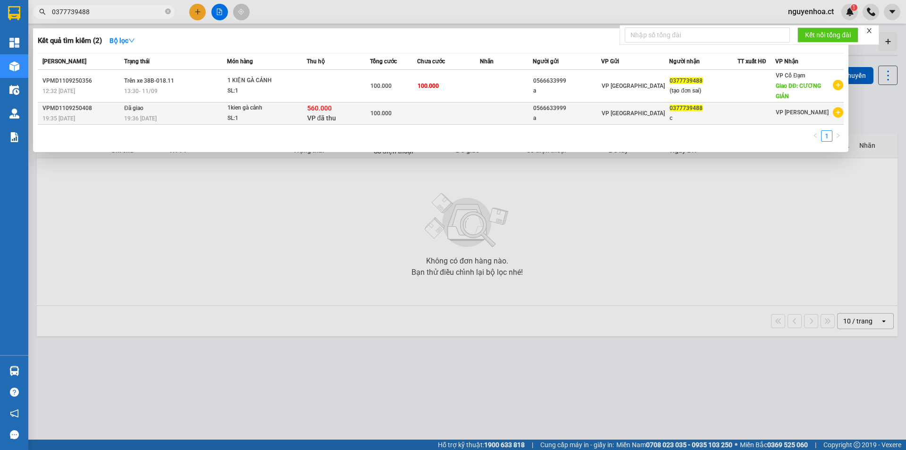
type input "0377739488"
click at [170, 113] on td "Đã giao 19:36 - 11/09" at bounding box center [174, 113] width 105 height 22
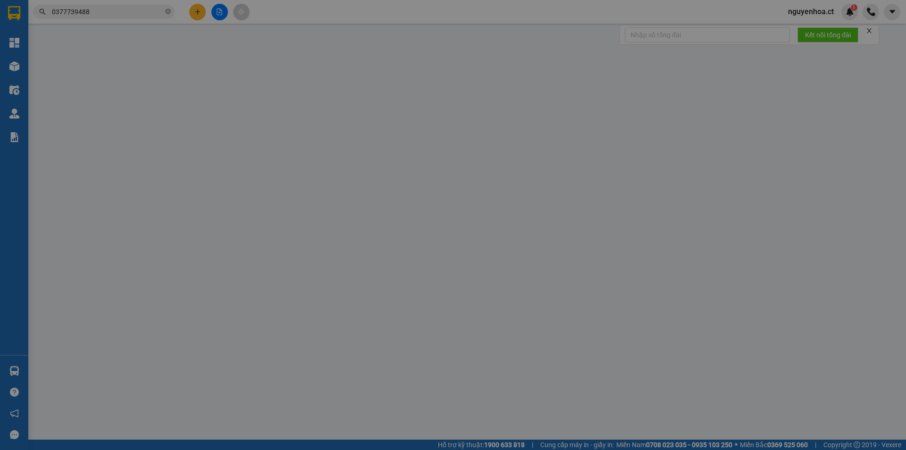
type input "0566633999"
type input "a"
type input "0377739488"
type input "c"
type input "560.000"
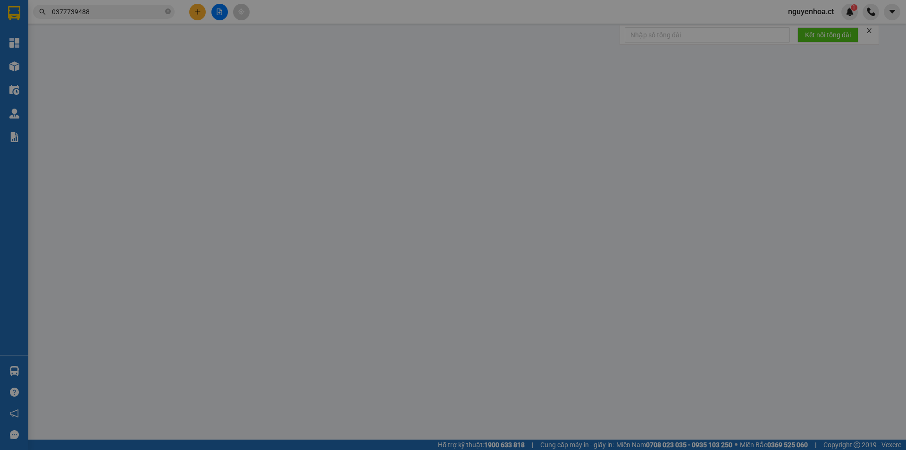
type input "100.000"
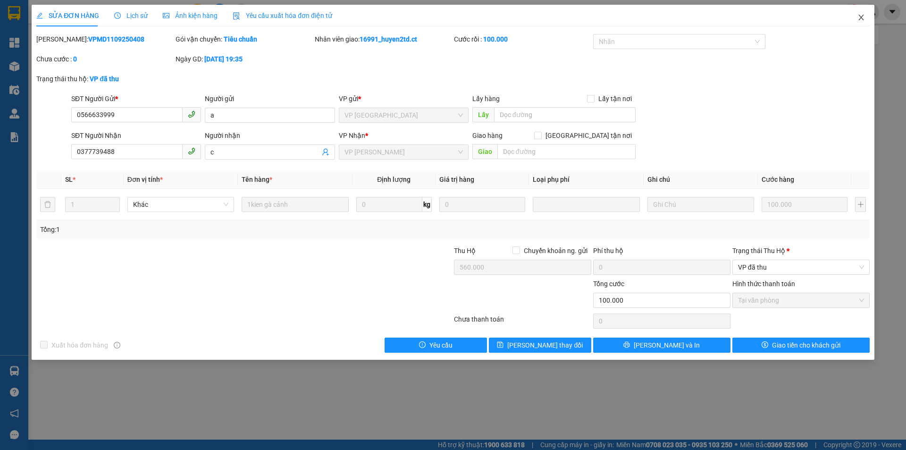
click at [863, 17] on icon "close" at bounding box center [862, 18] width 8 height 8
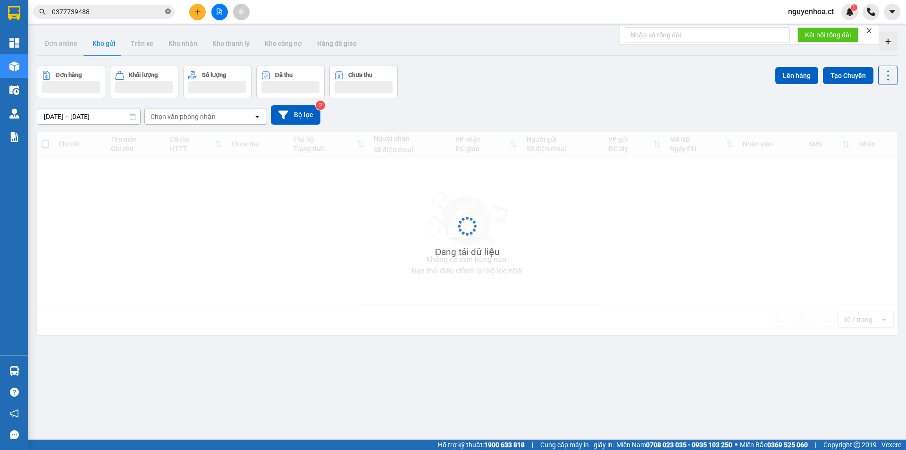
click at [167, 9] on icon "close-circle" at bounding box center [168, 11] width 6 height 6
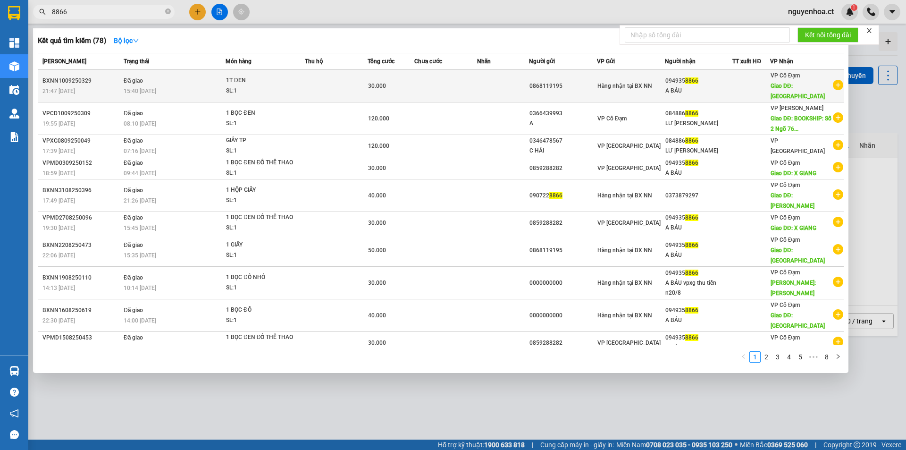
type input "8866"
click at [159, 87] on div "15:40 - 11/09" at bounding box center [174, 91] width 101 height 10
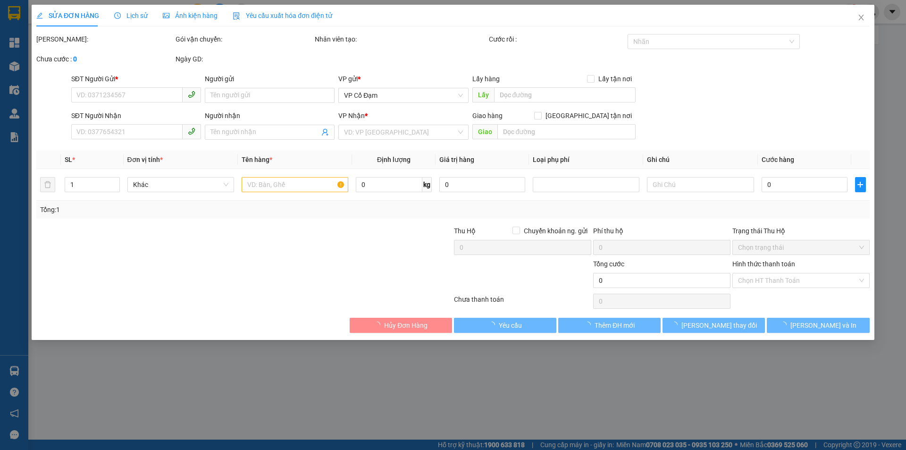
type input "0868119195"
type input "0949358866"
type input "A BÁU"
type input "XUÂN GIANG"
type input "30.000"
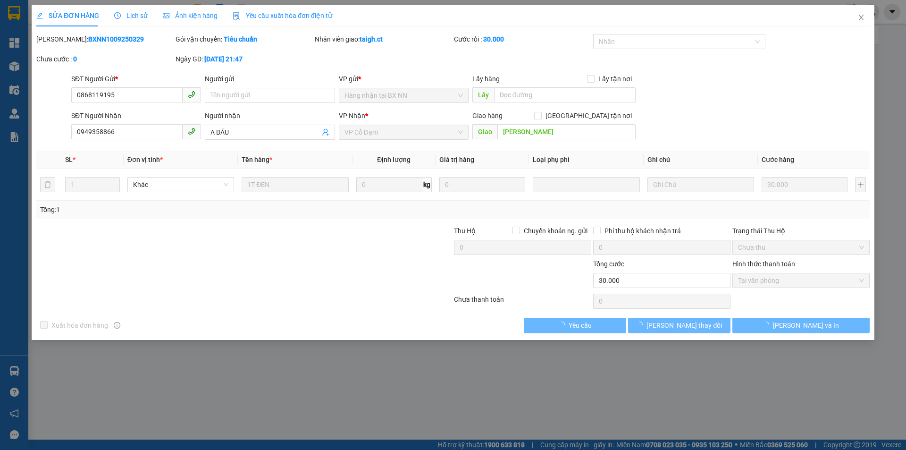
click at [131, 12] on span "Lịch sử" at bounding box center [131, 16] width 34 height 8
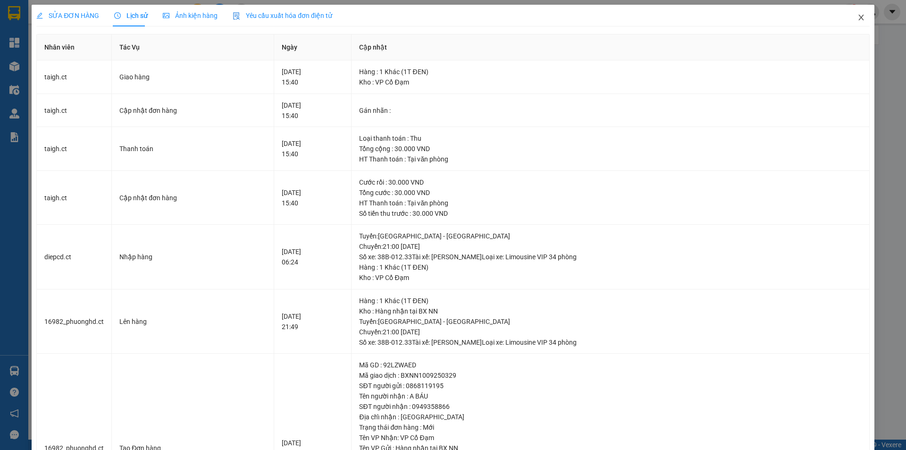
click at [858, 17] on icon "close" at bounding box center [862, 18] width 8 height 8
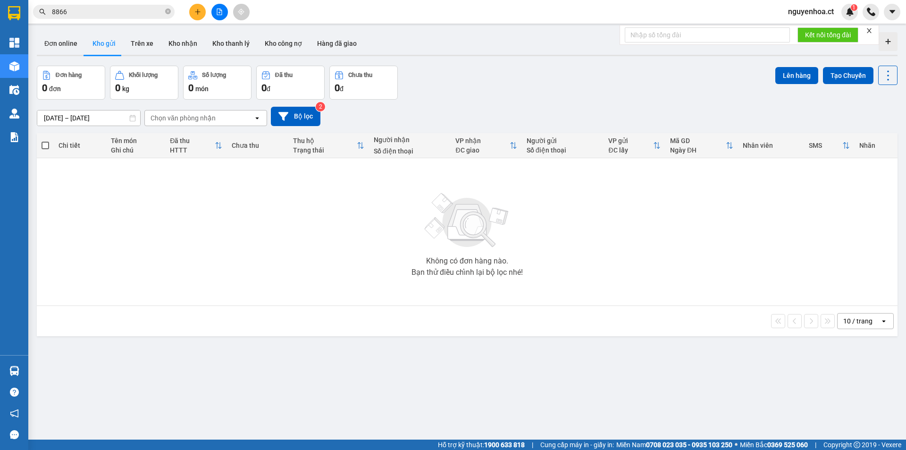
click at [502, 58] on div "ver 1.8.143 Đơn online Kho gửi Trên xe Kho nhận Kho thanh lý Kho công nợ Hàng đ…" at bounding box center [467, 253] width 868 height 450
click at [177, 45] on button "Kho nhận" at bounding box center [183, 43] width 44 height 23
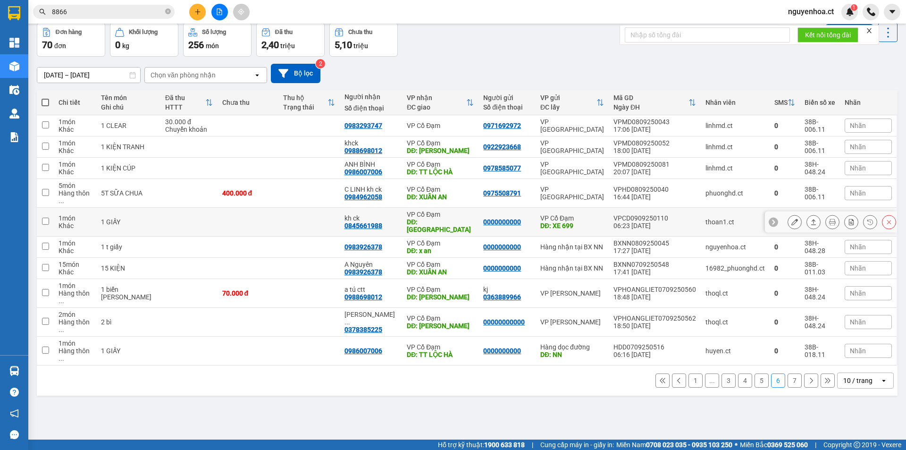
scroll to position [43, 0]
click at [821, 373] on button at bounding box center [828, 380] width 14 height 14
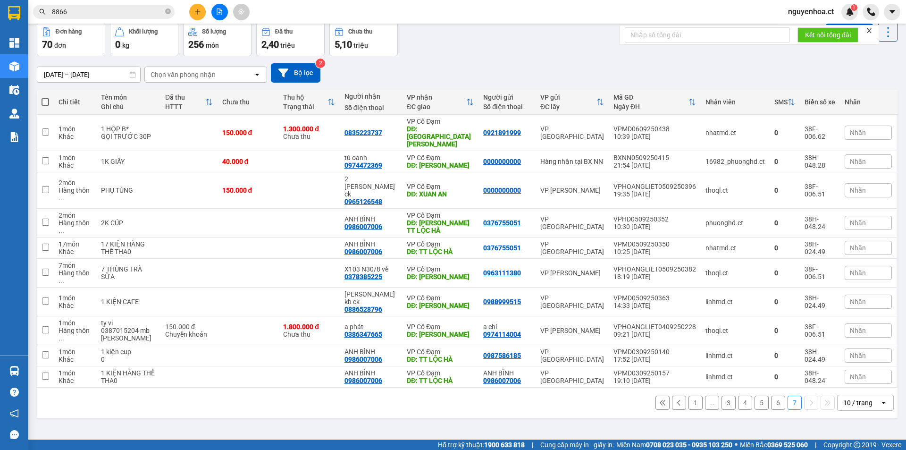
click at [774, 396] on button "6" at bounding box center [778, 403] width 14 height 14
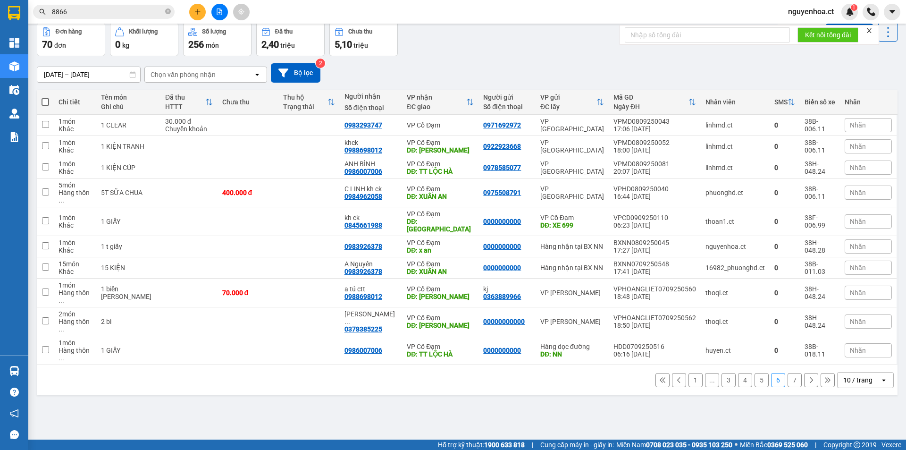
drag, startPoint x: 756, startPoint y: 341, endPoint x: 760, endPoint y: 338, distance: 5.3
click at [758, 373] on button "5" at bounding box center [762, 380] width 14 height 14
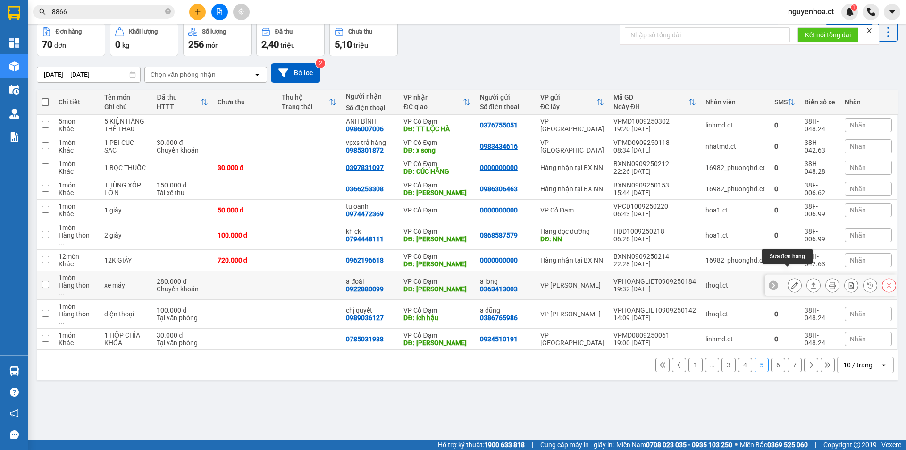
click at [792, 282] on icon at bounding box center [795, 285] width 7 height 7
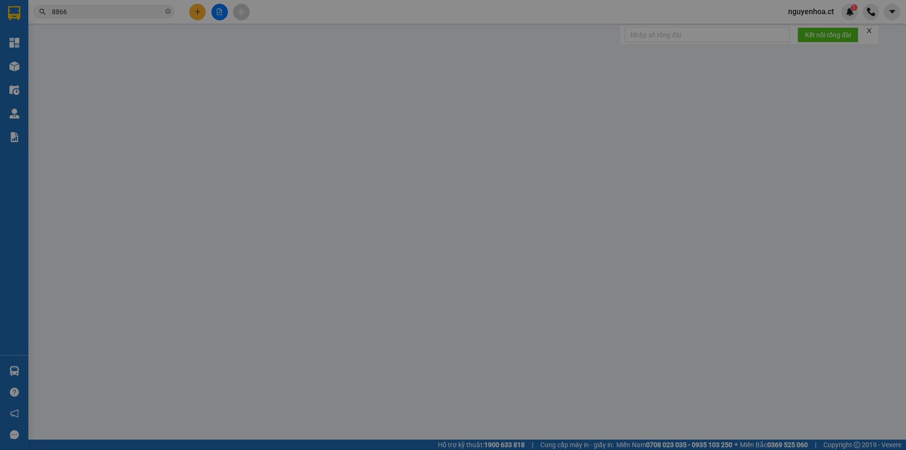
type input "0363413003"
type input "a long"
type input "0922880099"
type input "a đoài"
type input "xuân thành"
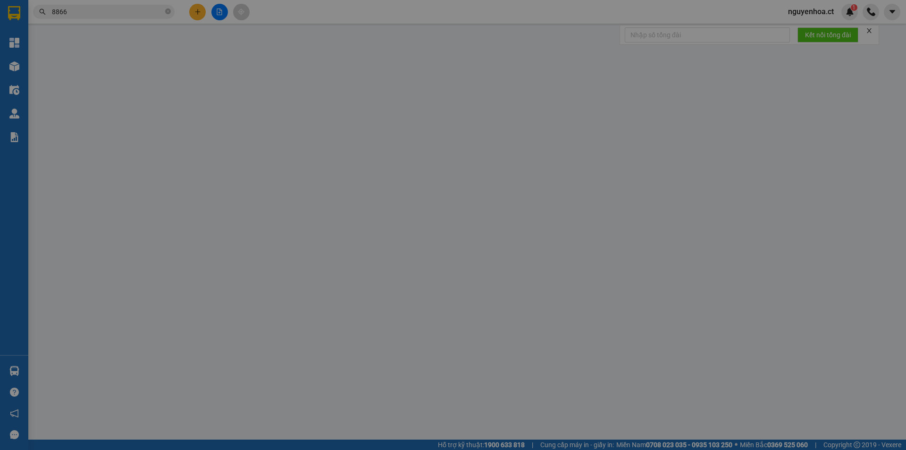
type input "280.000"
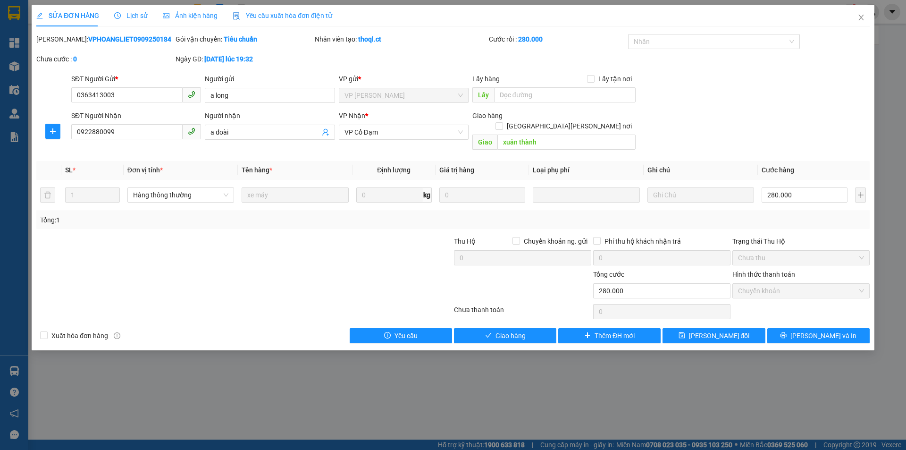
click at [141, 12] on span "Lịch sử" at bounding box center [131, 16] width 34 height 8
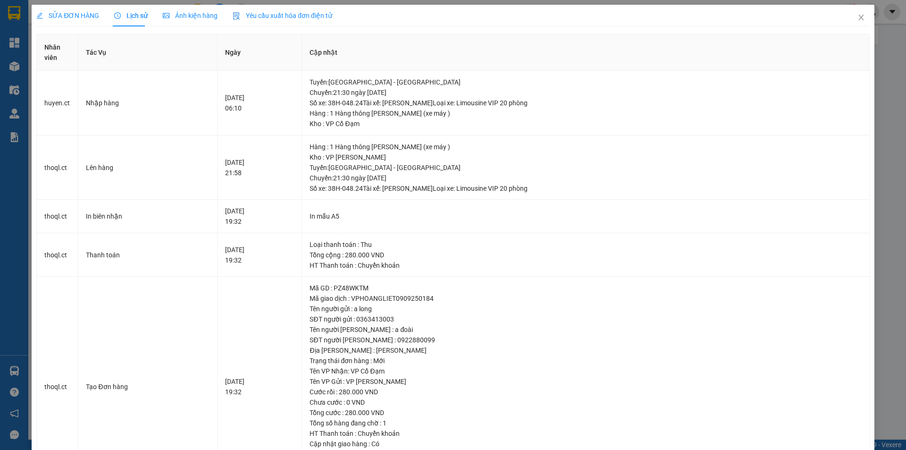
click at [67, 12] on span "SỬA ĐƠN HÀNG" at bounding box center [67, 16] width 63 height 8
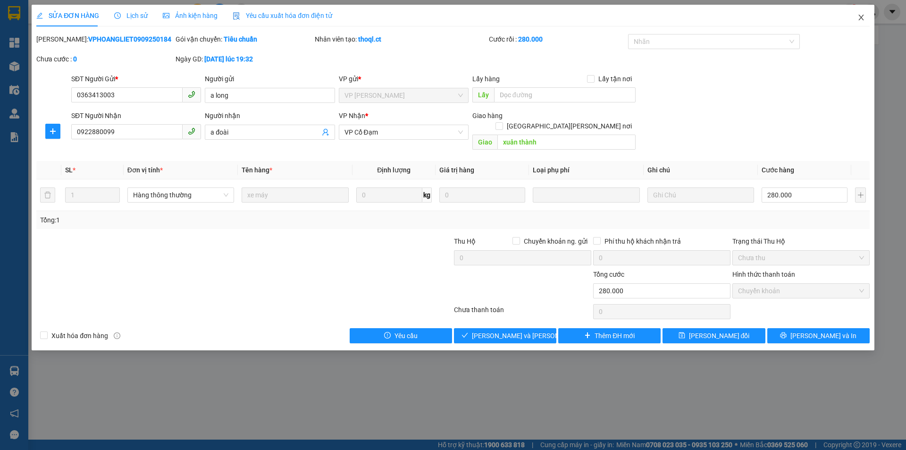
click at [861, 17] on icon "close" at bounding box center [862, 18] width 8 height 8
